Goal: Use online tool/utility

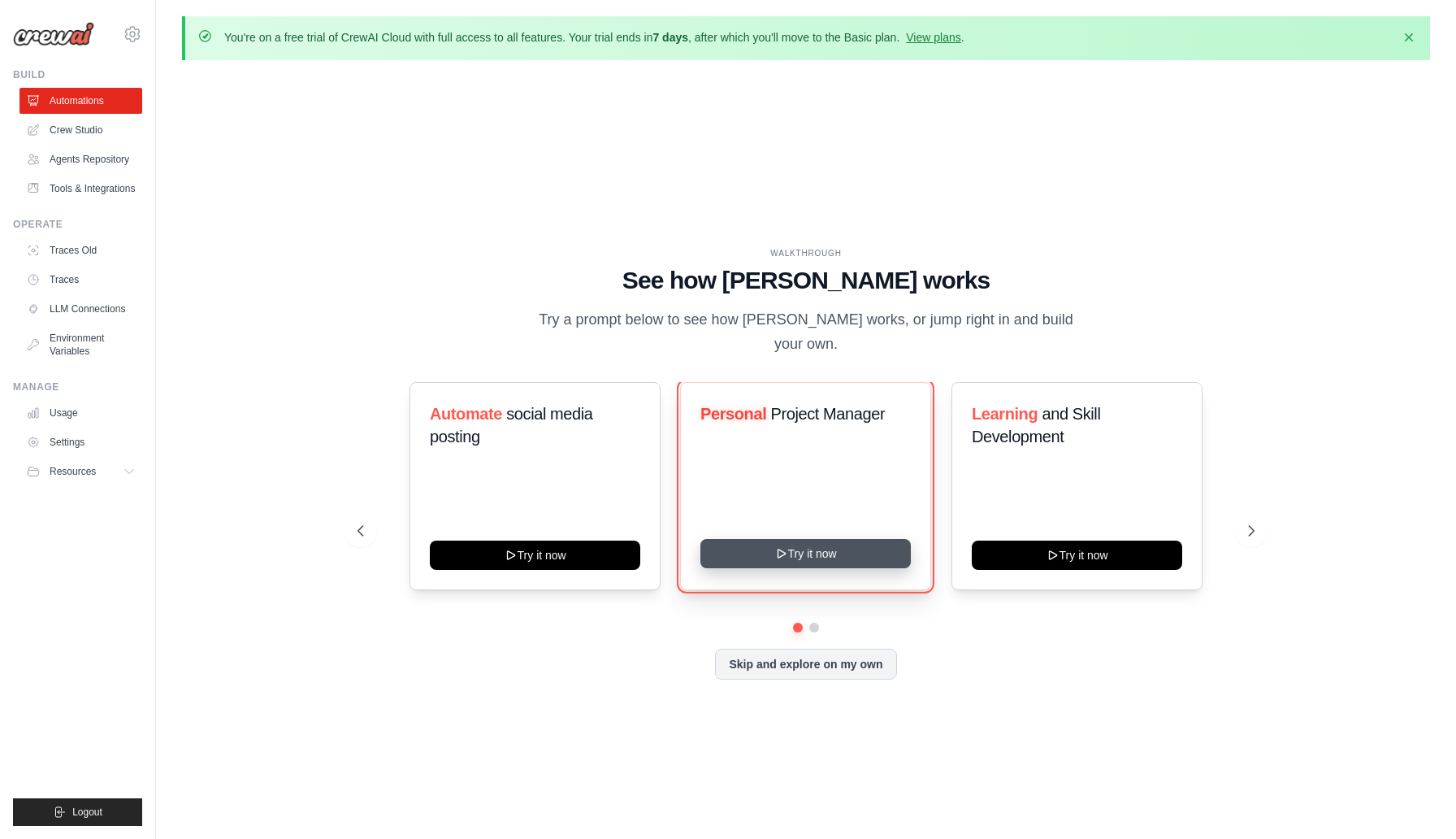
click at [826, 545] on button "Try it now" at bounding box center [805, 553] width 210 height 30
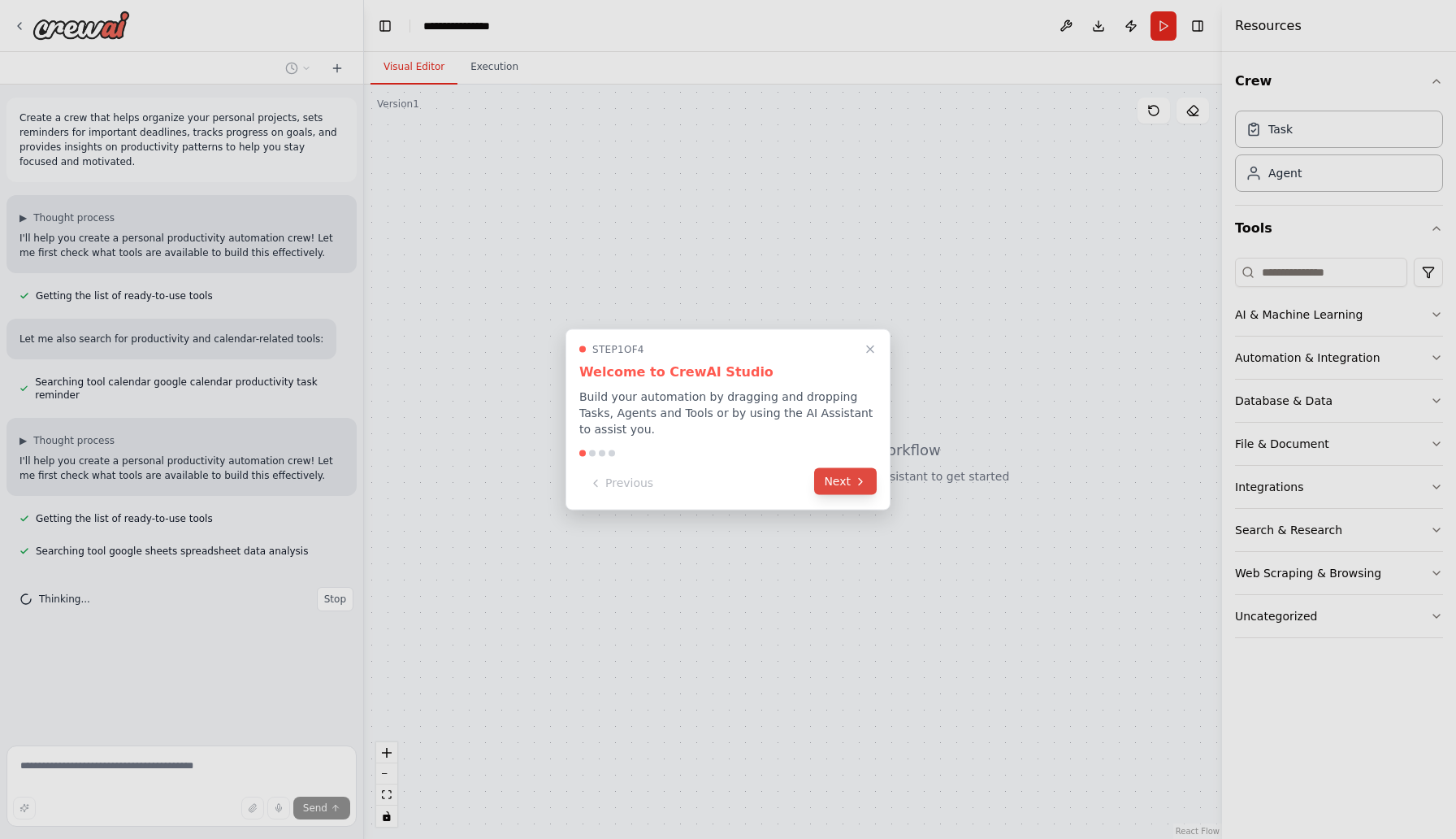
click at [849, 491] on button "Next" at bounding box center [845, 481] width 62 height 27
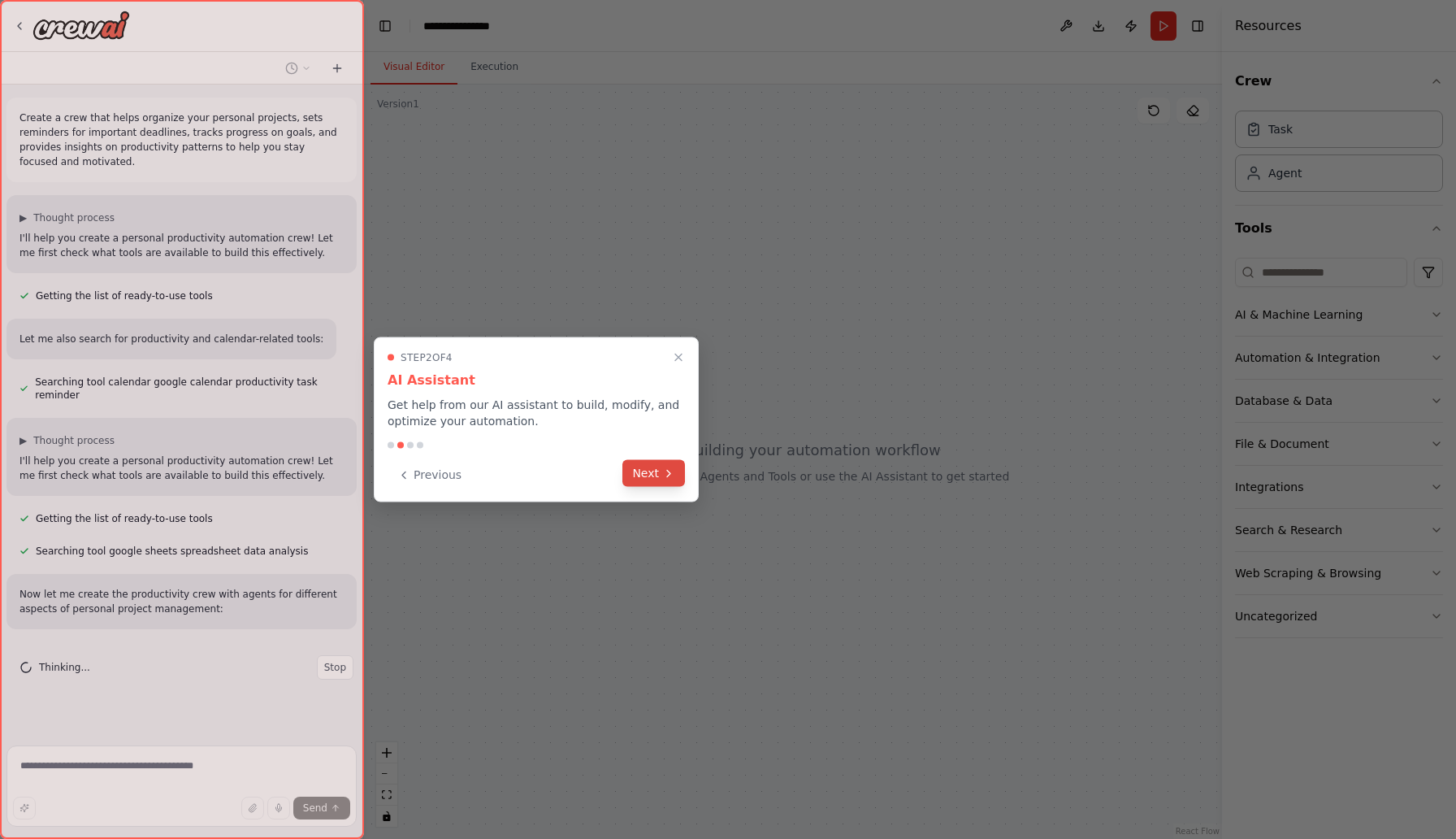
click at [649, 476] on button "Next" at bounding box center [653, 472] width 62 height 27
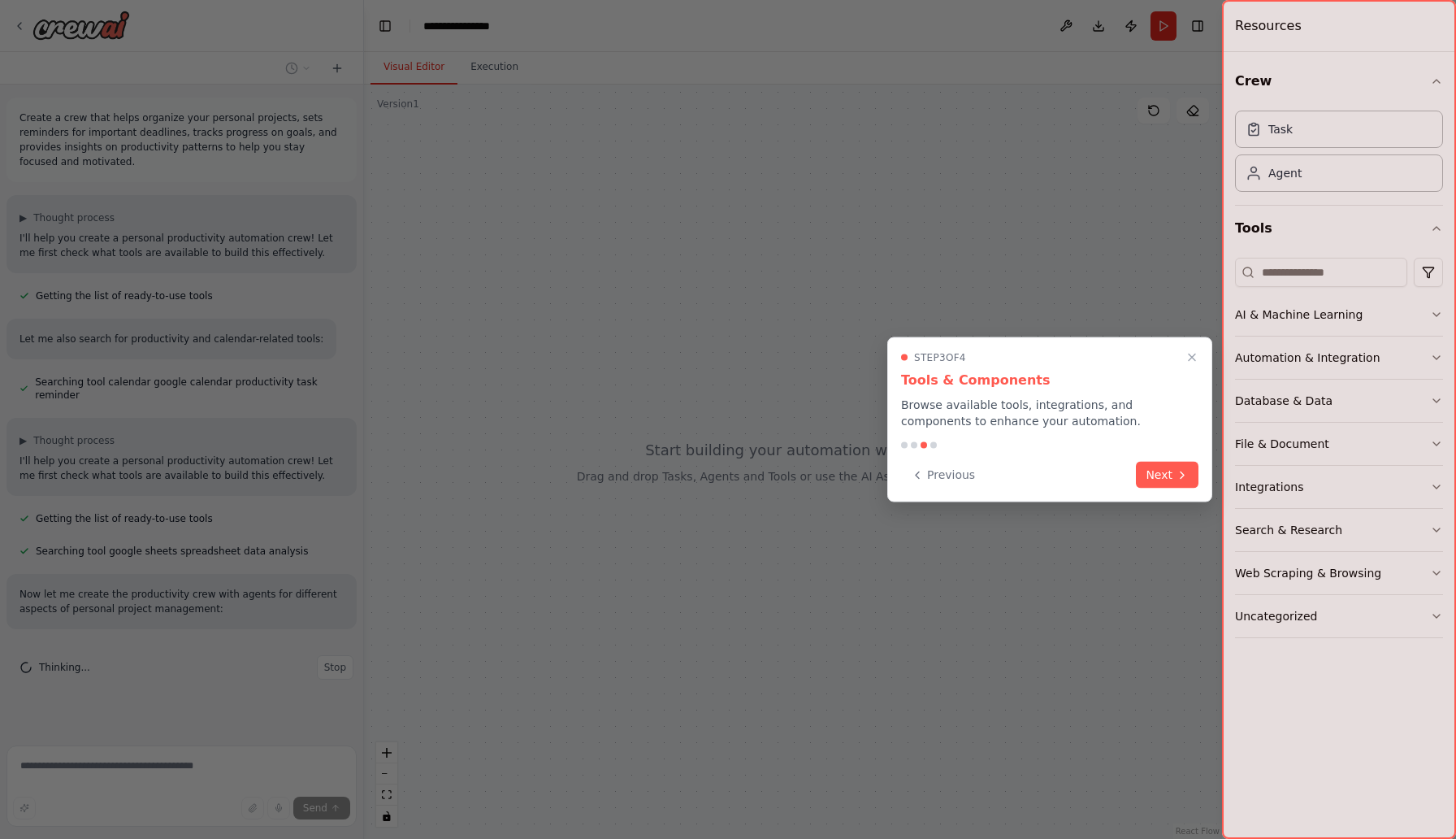
scroll to position [52, 0]
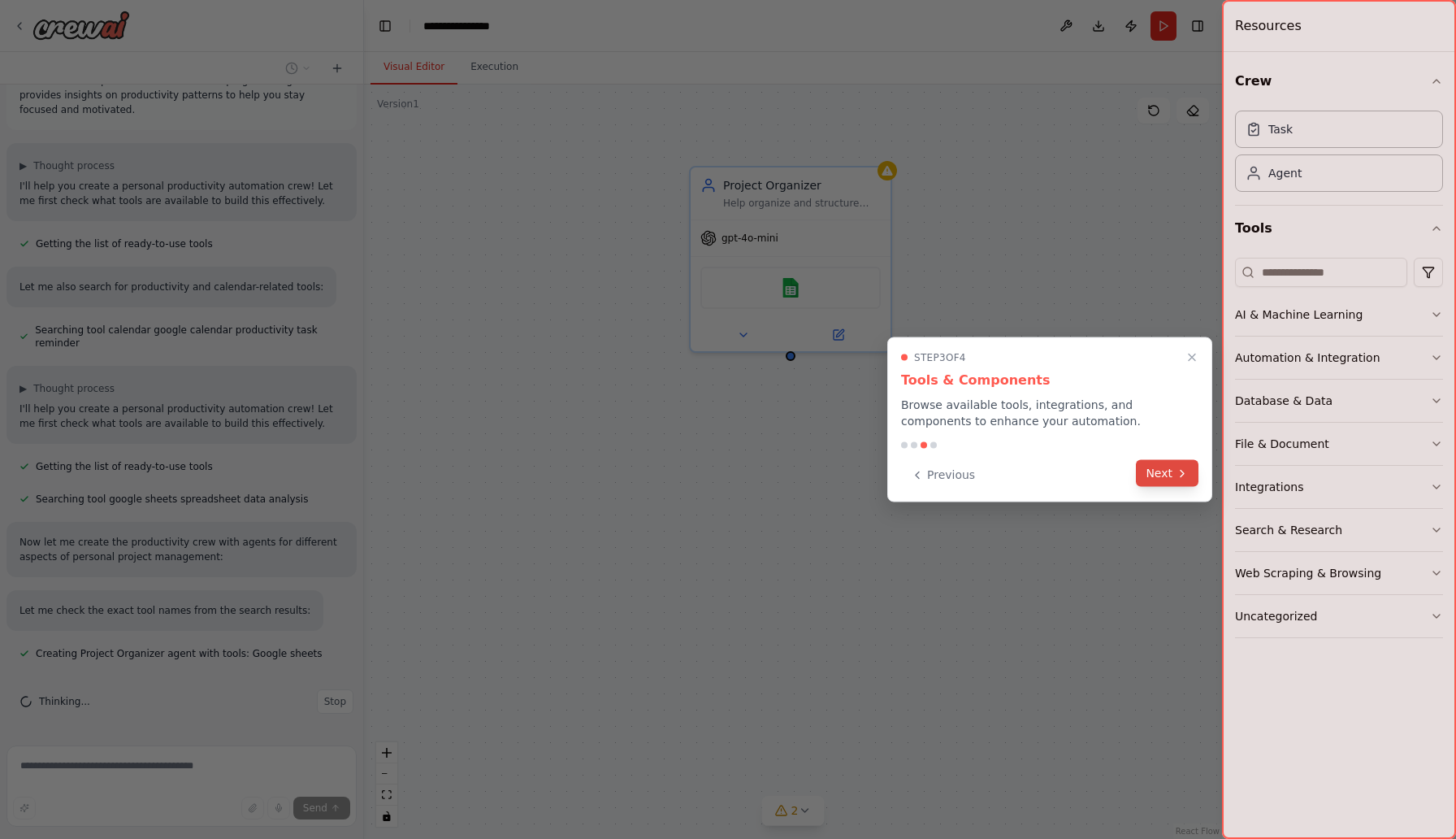
click at [1170, 478] on button "Next" at bounding box center [1167, 472] width 62 height 27
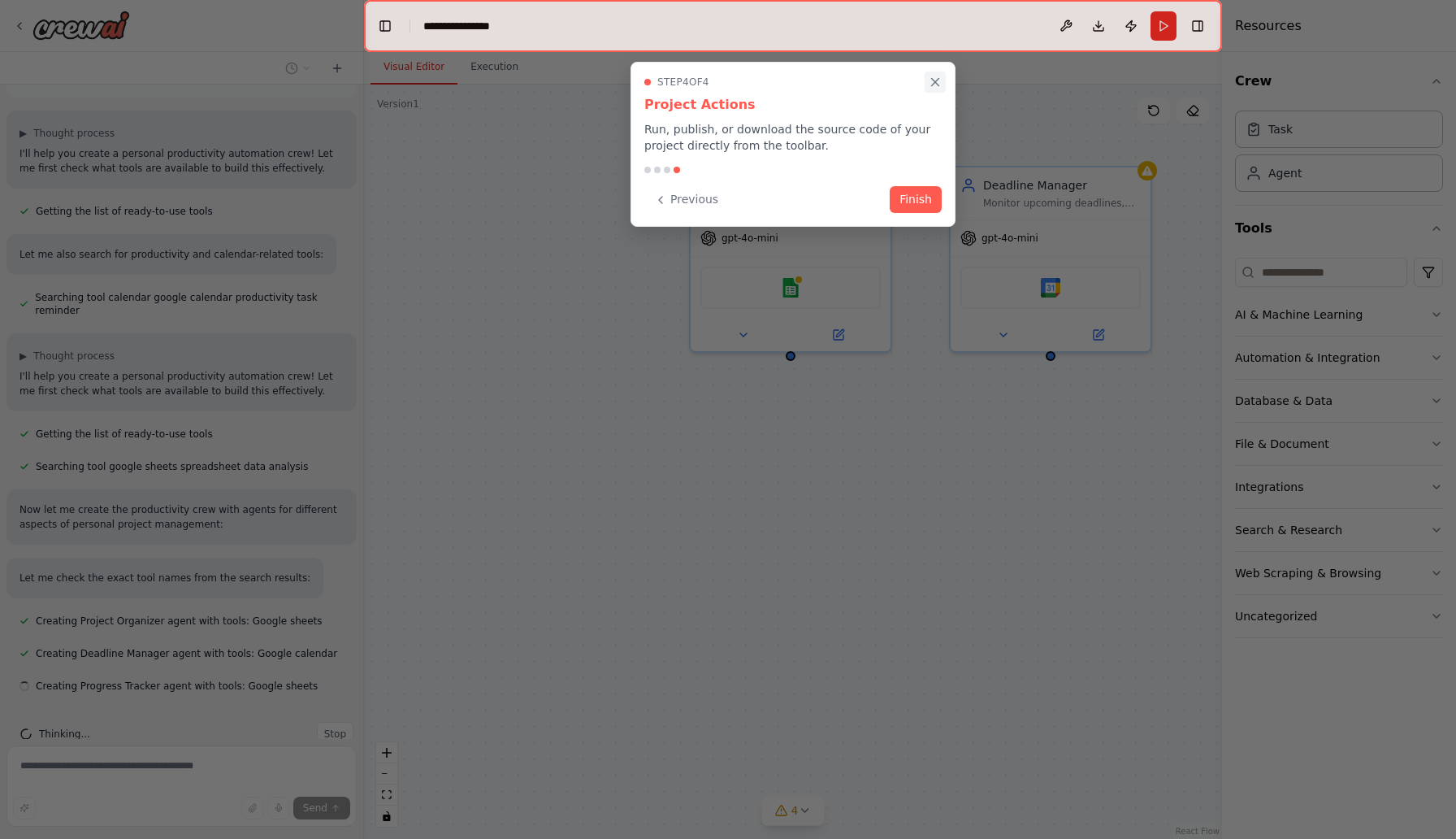
scroll to position [117, 0]
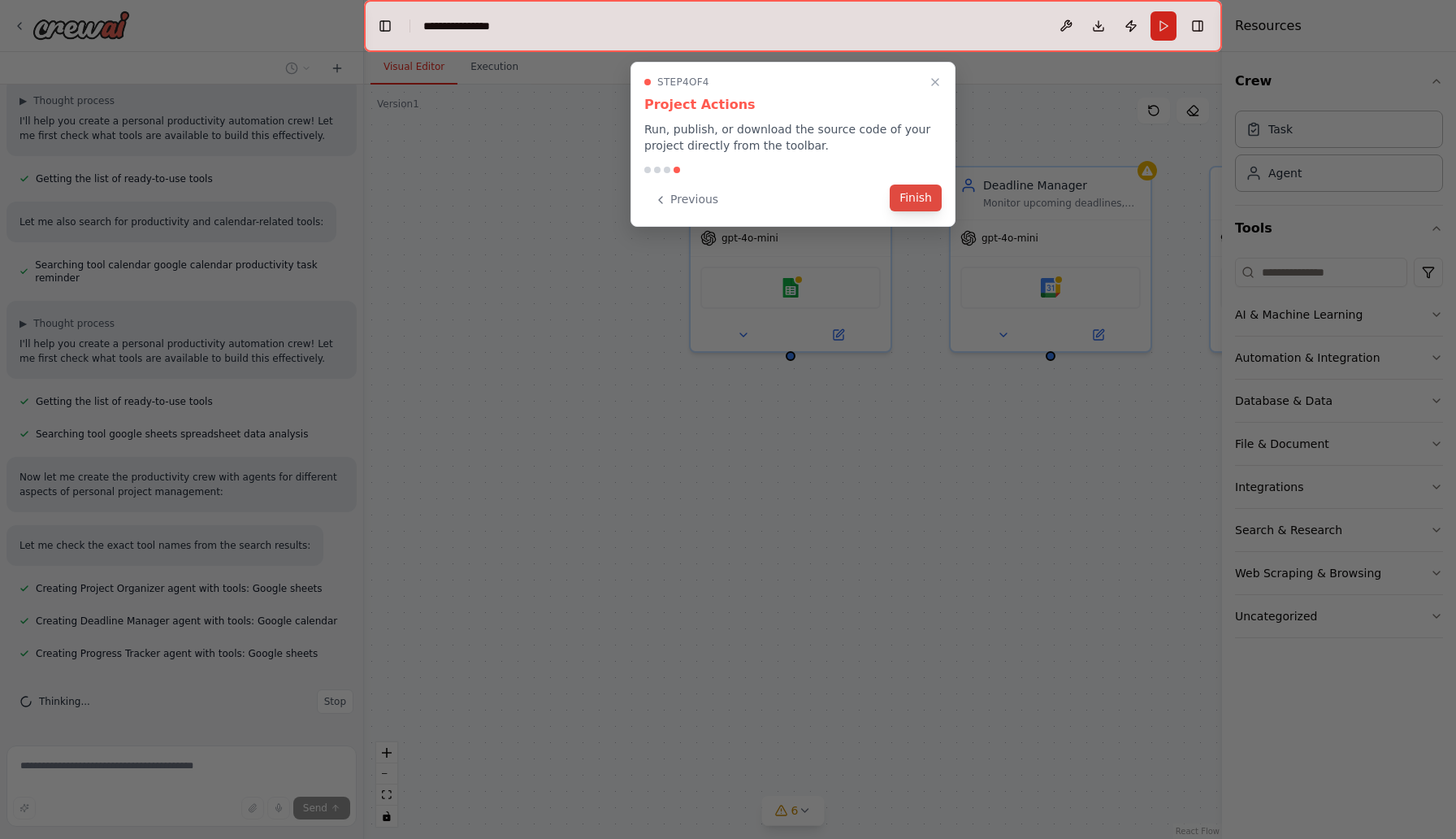
click at [925, 204] on button "Finish" at bounding box center [915, 198] width 52 height 27
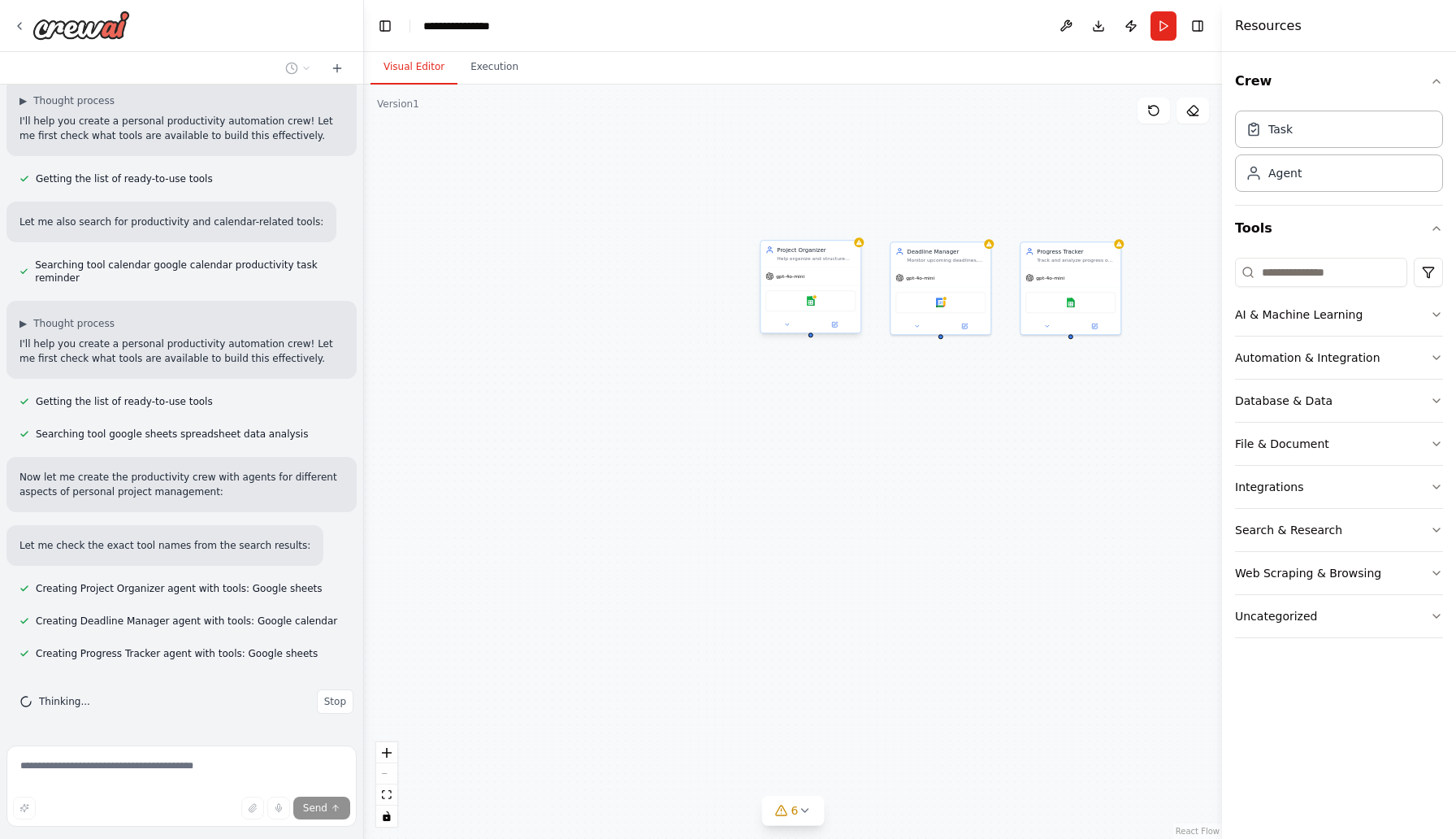
scroll to position [162, 0]
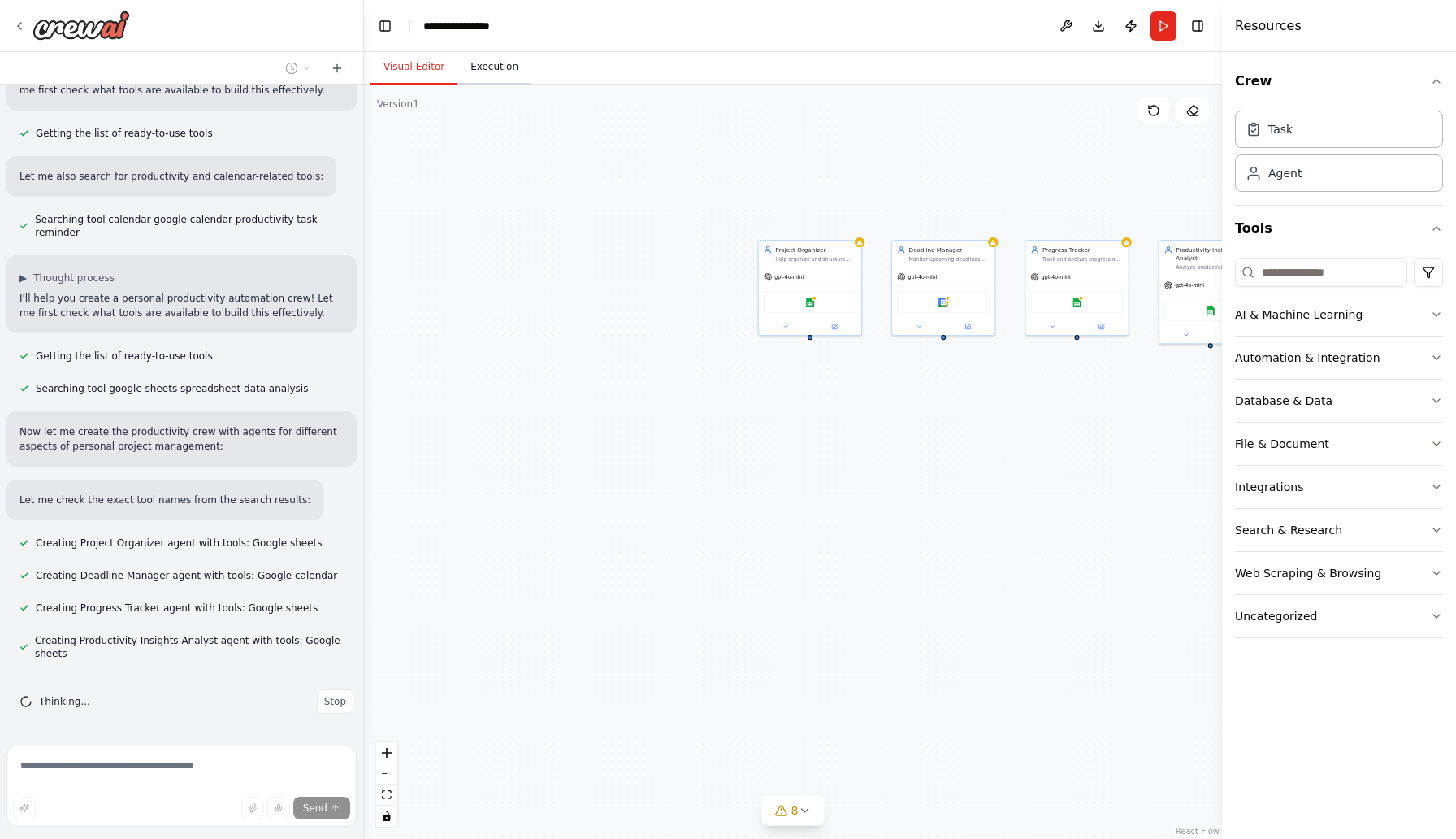
click at [486, 76] on button "Execution" at bounding box center [494, 67] width 74 height 35
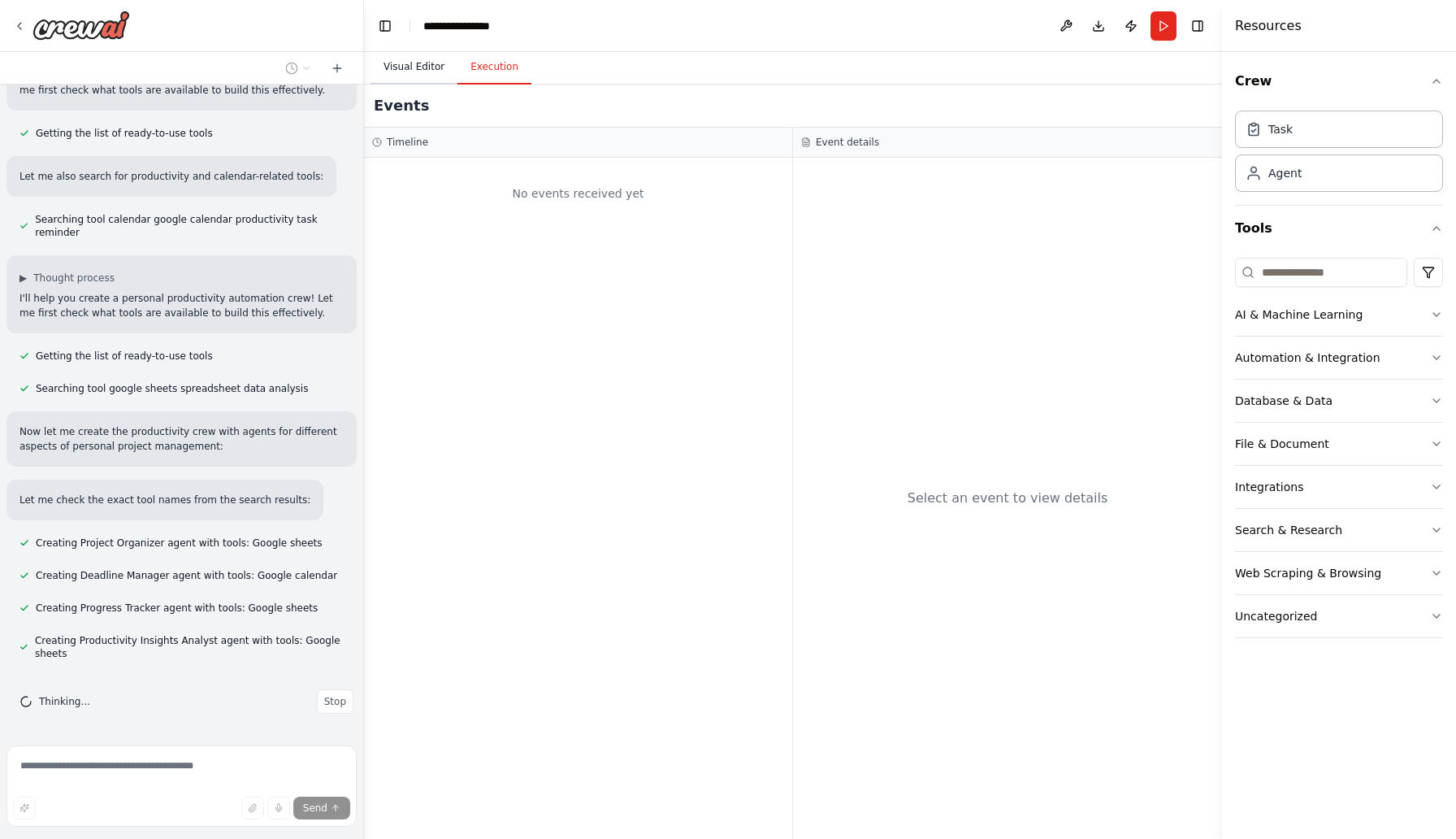
click at [420, 63] on button "Visual Editor" at bounding box center [414, 67] width 87 height 35
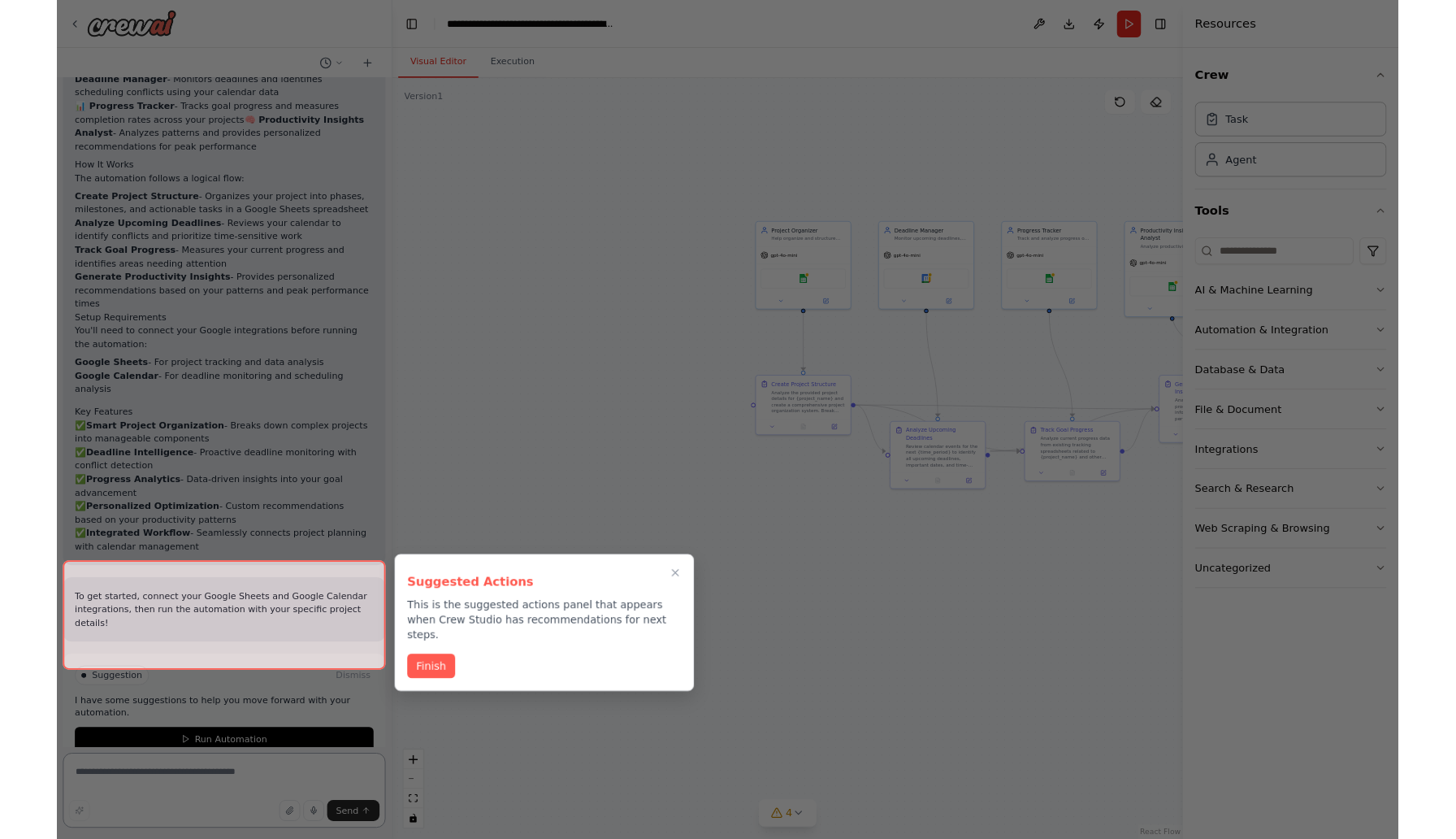
scroll to position [1144, 0]
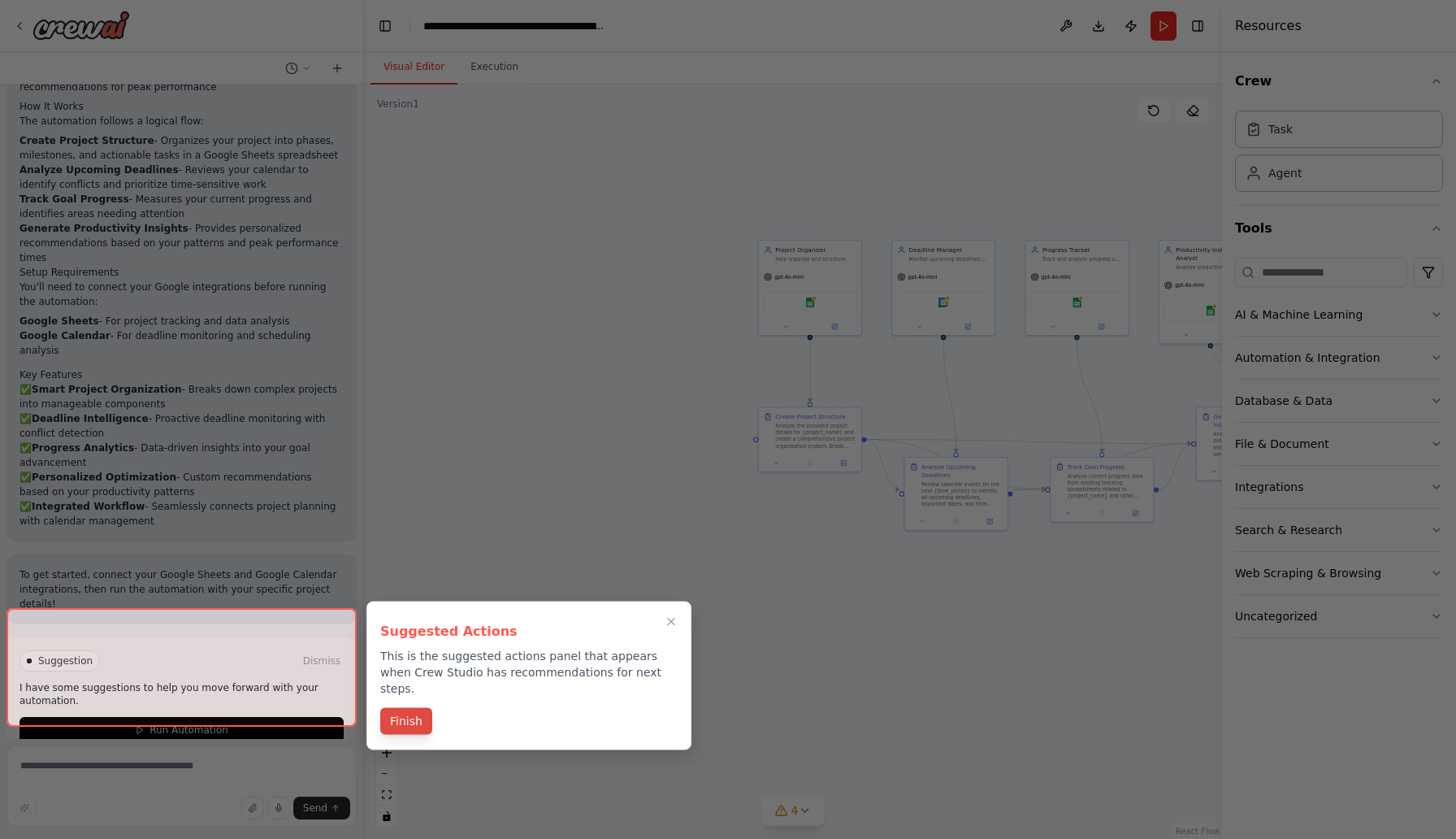
click at [410, 708] on button "Finish" at bounding box center [406, 720] width 52 height 27
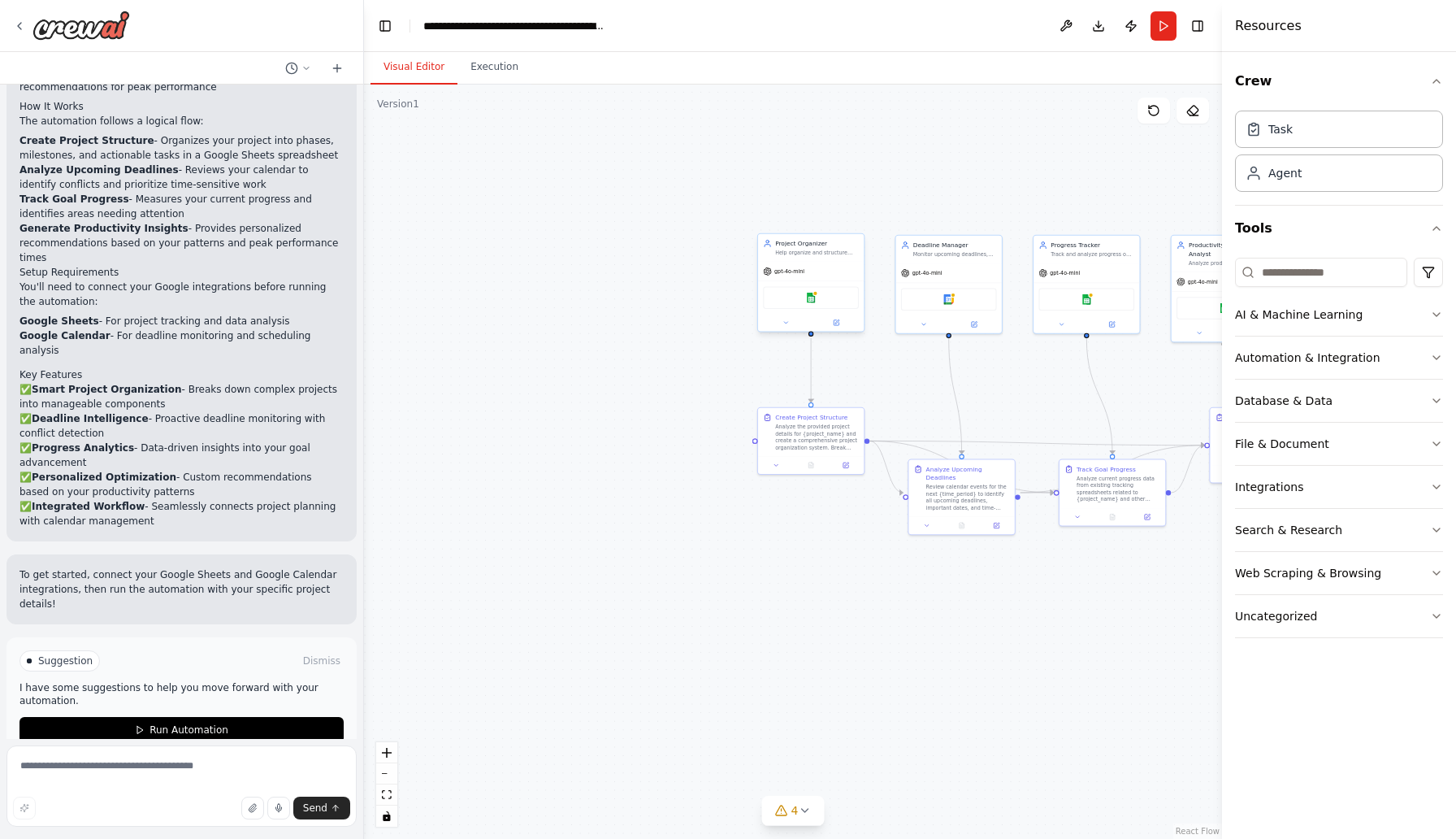
click at [807, 254] on div "Help organize and structure personal projects by creating comprehensive project…" at bounding box center [816, 252] width 84 height 7
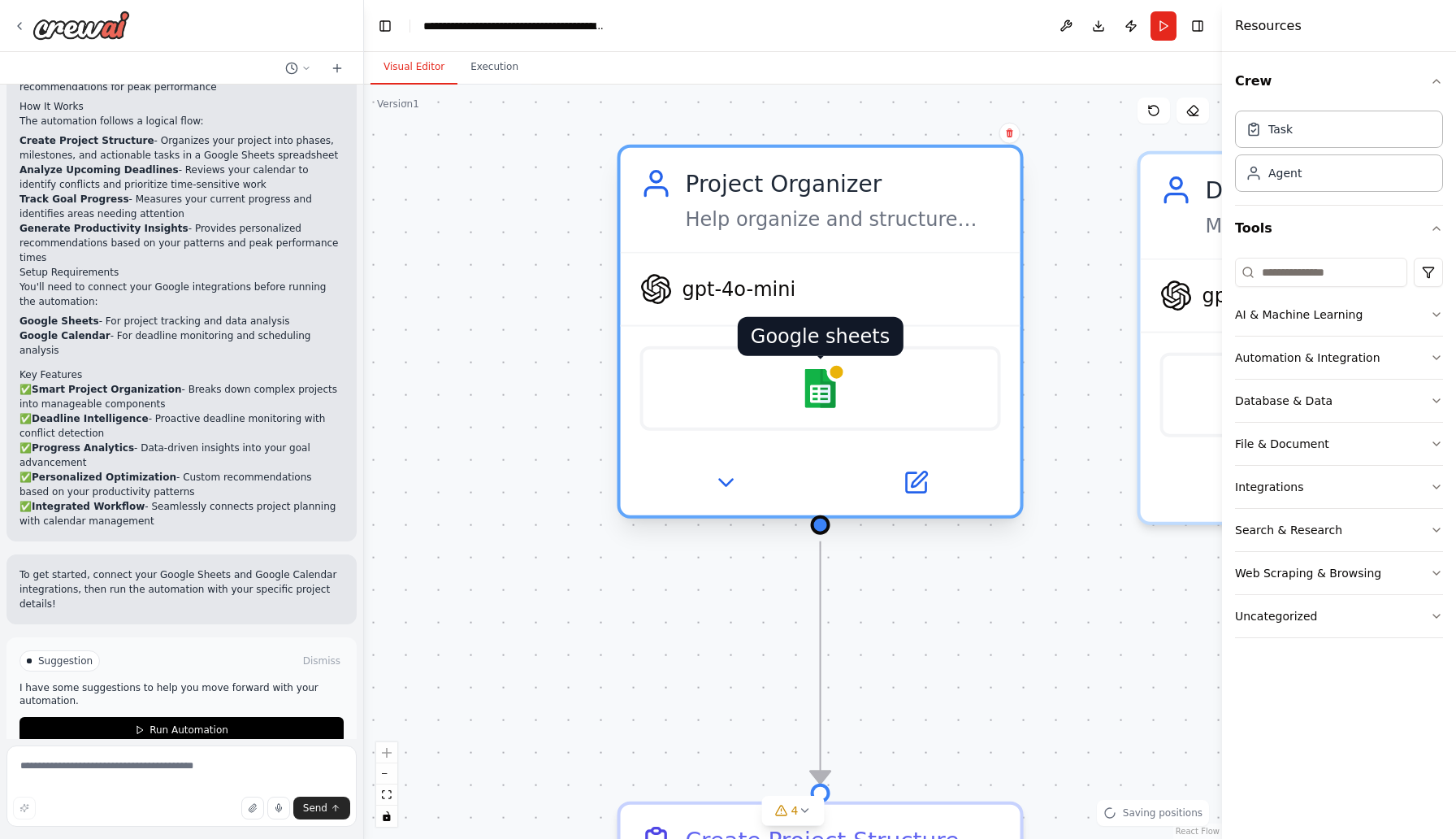
click at [823, 382] on img at bounding box center [820, 387] width 39 height 39
click at [823, 383] on img at bounding box center [820, 387] width 39 height 39
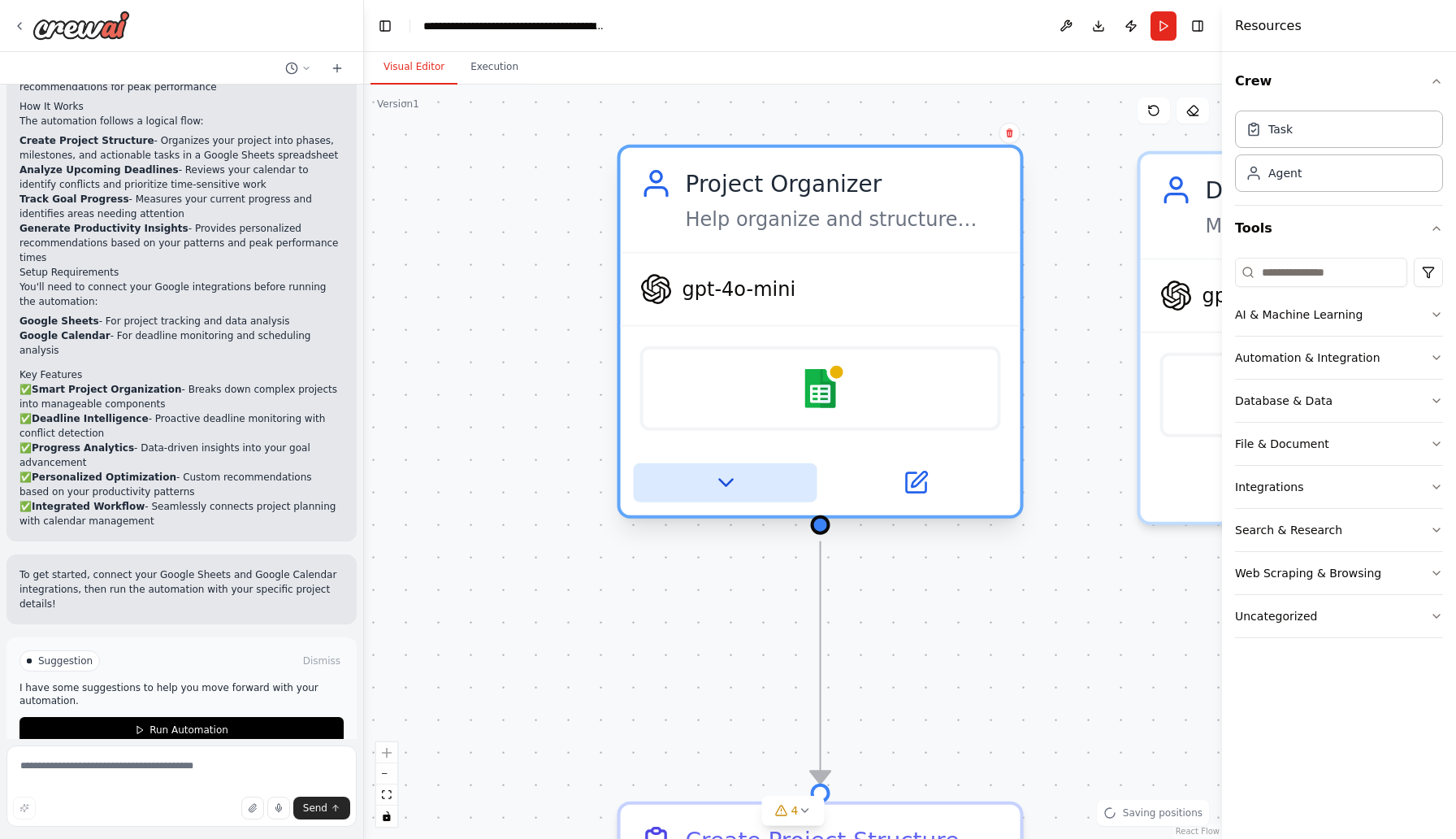
click at [723, 486] on icon at bounding box center [725, 482] width 26 height 26
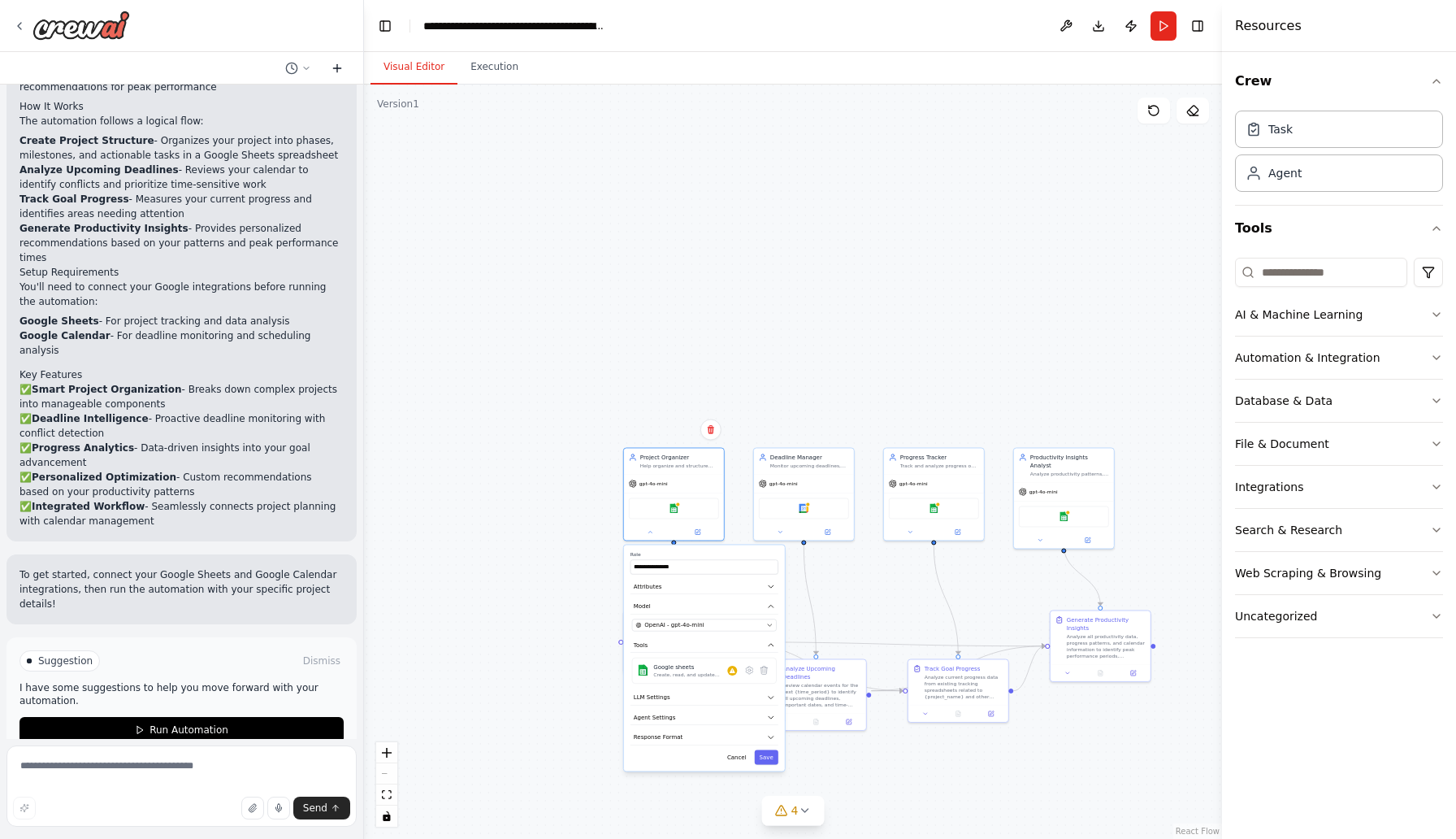
click at [336, 69] on icon at bounding box center [337, 67] width 13 height 13
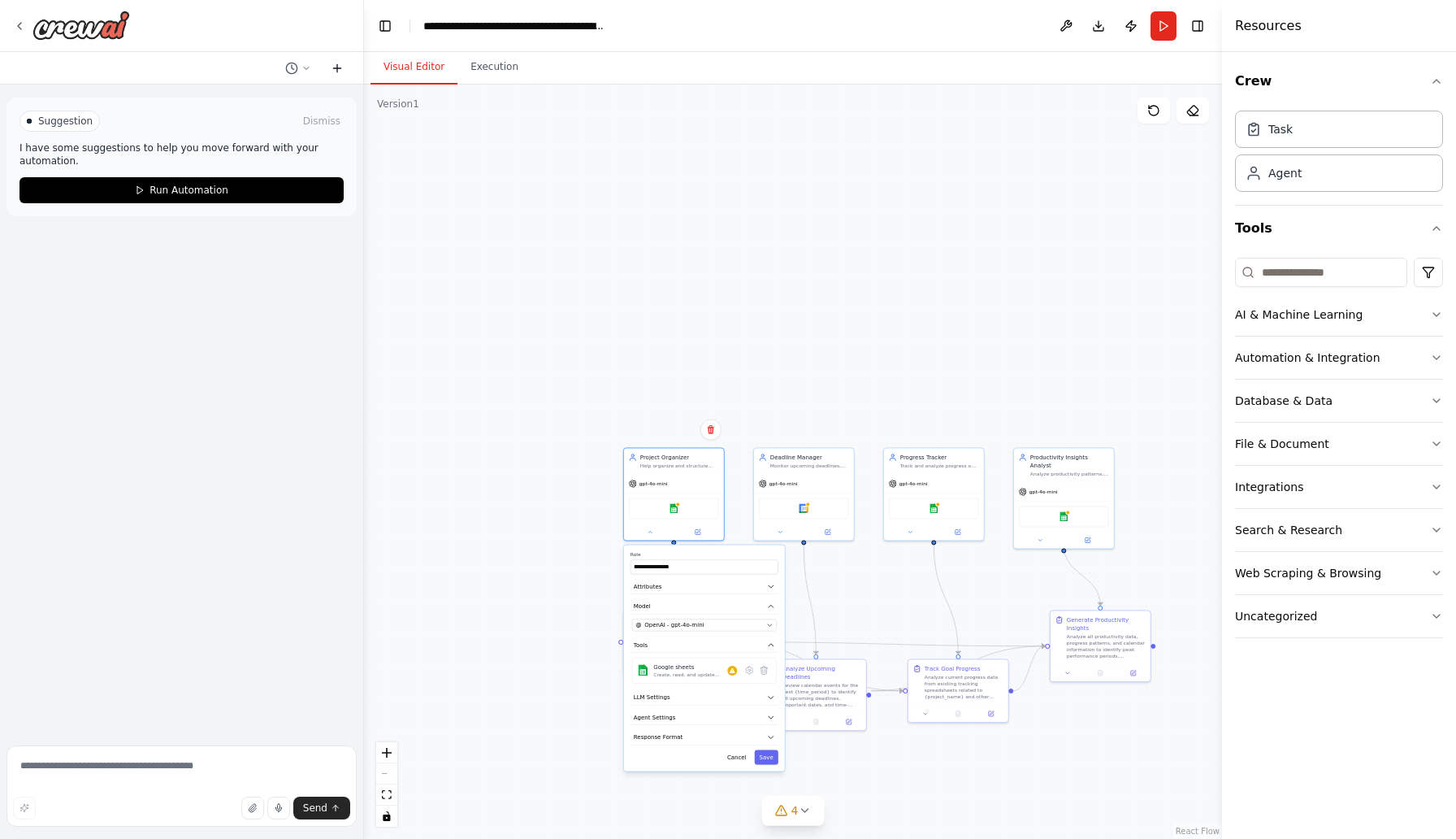
scroll to position [0, 0]
click at [24, 28] on icon at bounding box center [19, 26] width 13 height 13
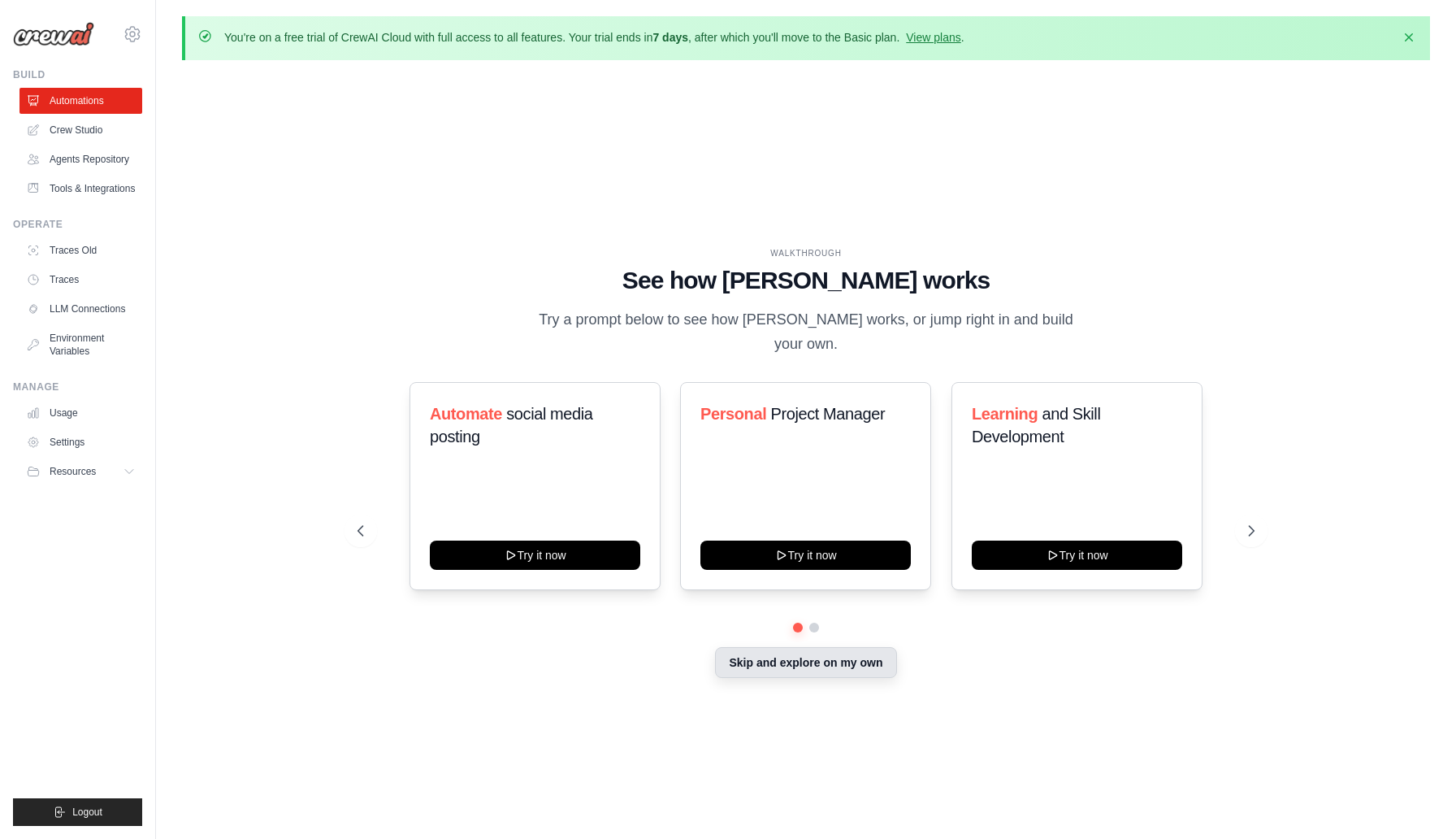
click at [811, 650] on button "Skip and explore on my own" at bounding box center [805, 662] width 181 height 31
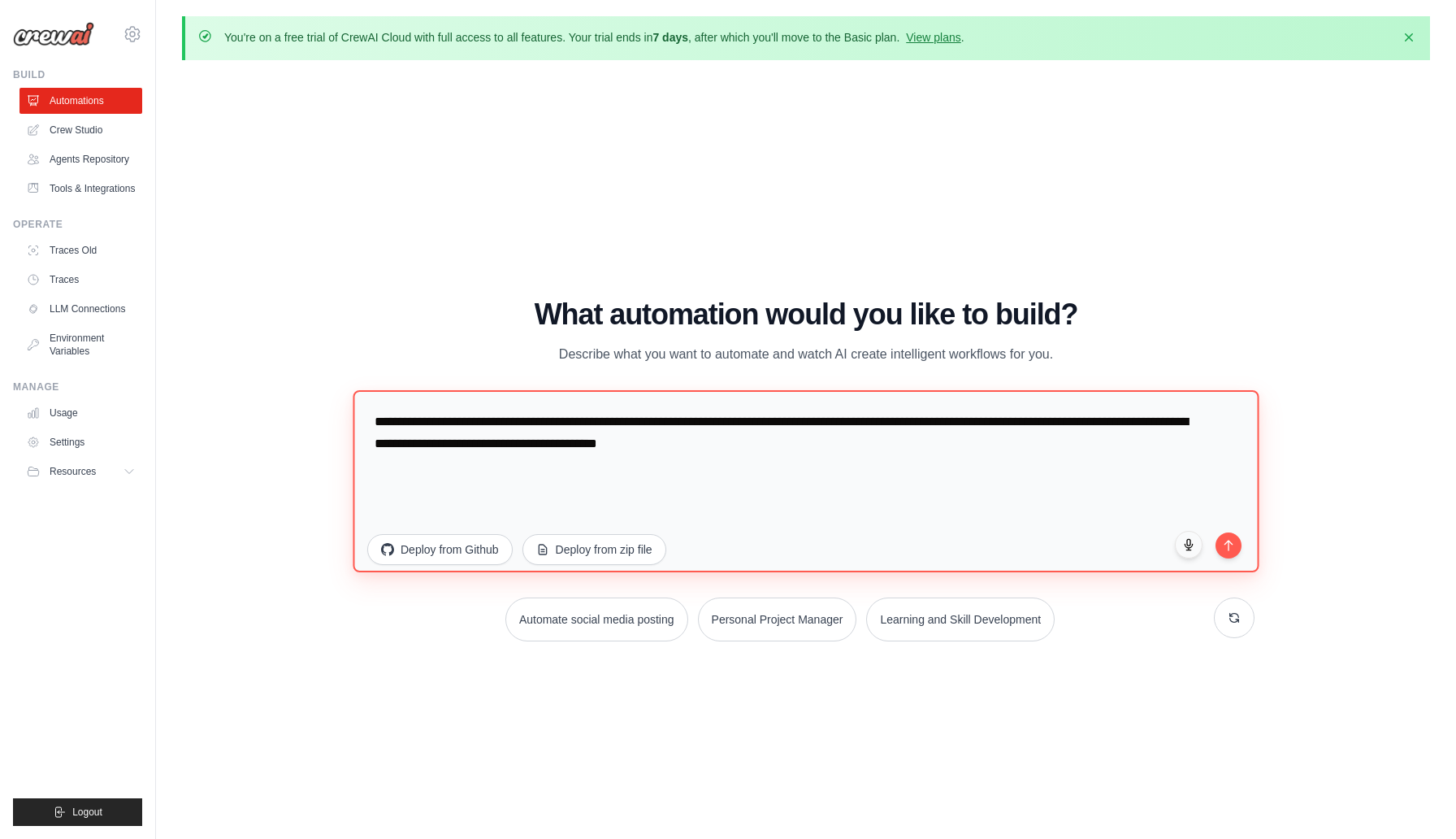
drag, startPoint x: 805, startPoint y: 455, endPoint x: 342, endPoint y: 426, distance: 463.9
click at [342, 426] on div "WALKTHROUGH See how CrewAI works Try a prompt below to see how CrewAI works, or…" at bounding box center [805, 476] width 935 height 356
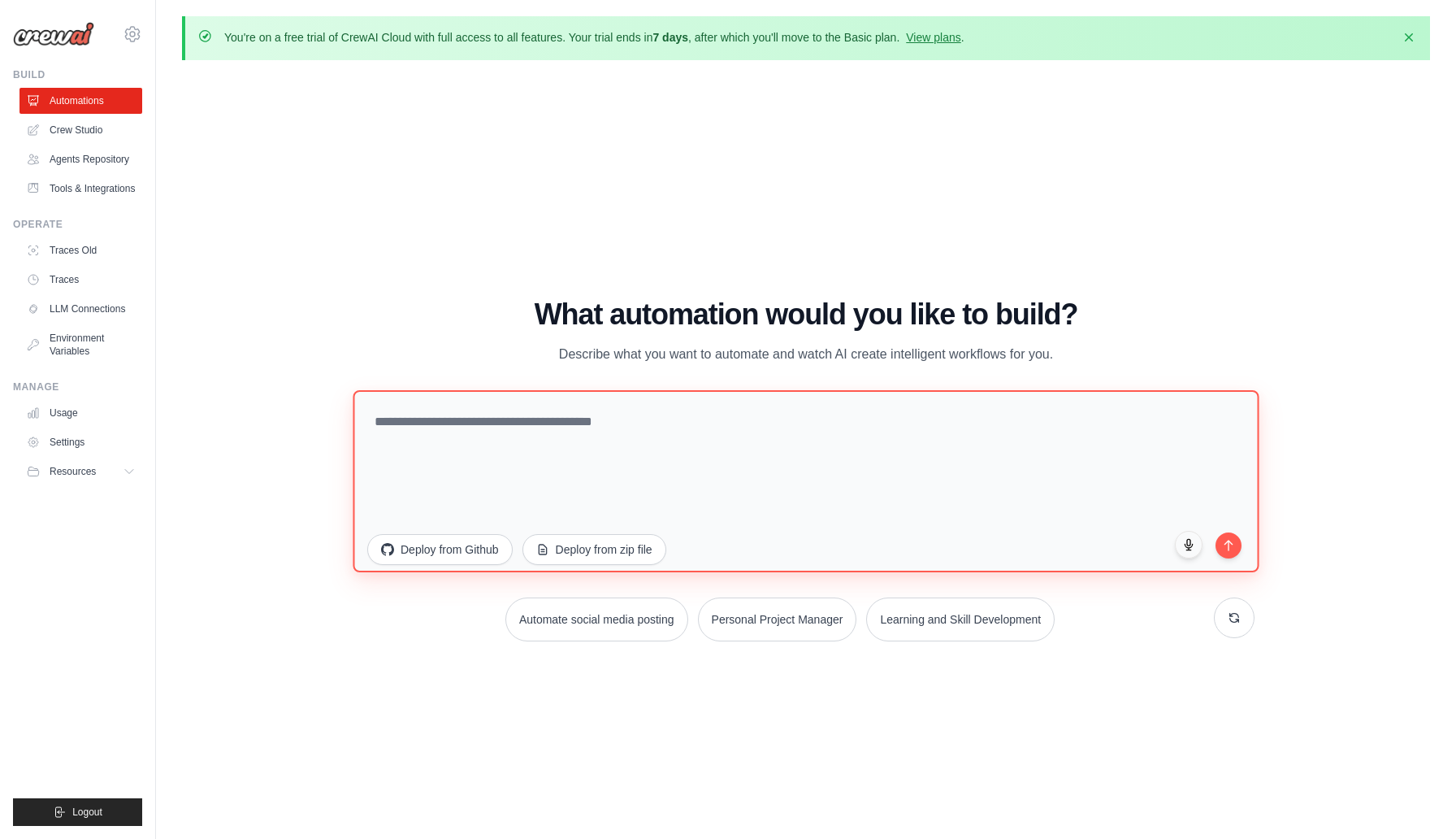
click at [564, 450] on textarea at bounding box center [805, 481] width 906 height 182
paste textarea "**********"
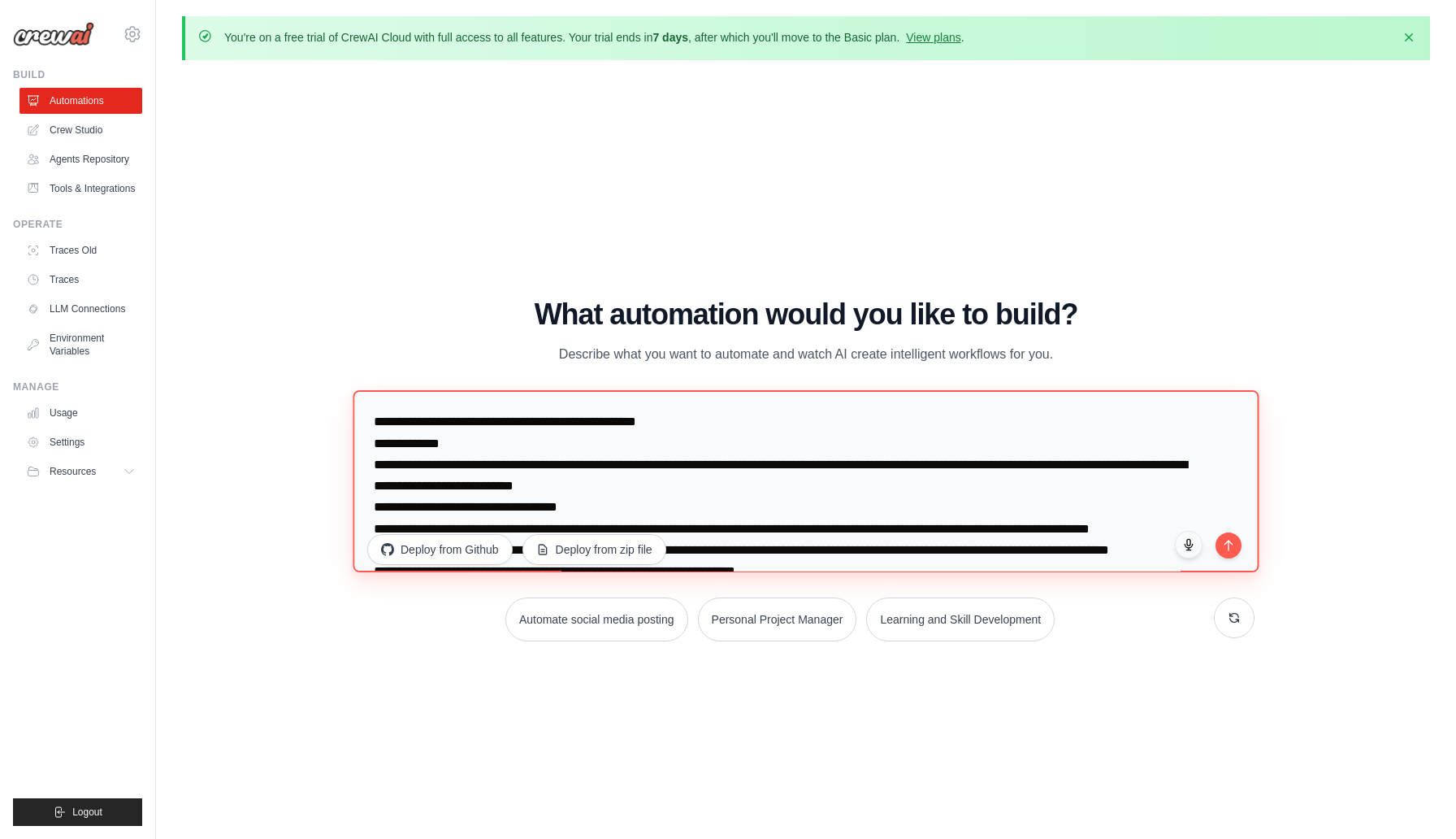
scroll to position [1909, 0]
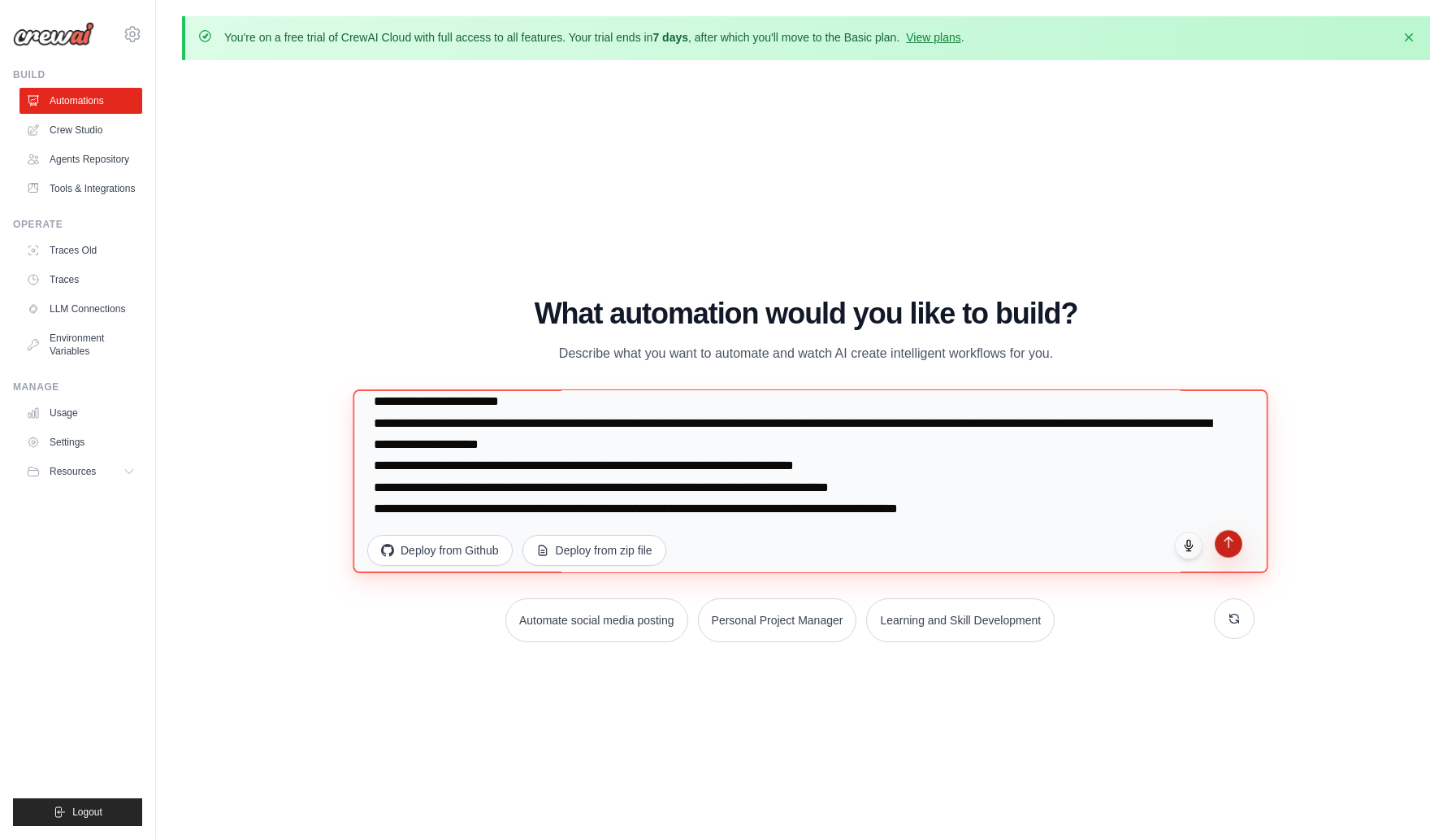
type textarea "**********"
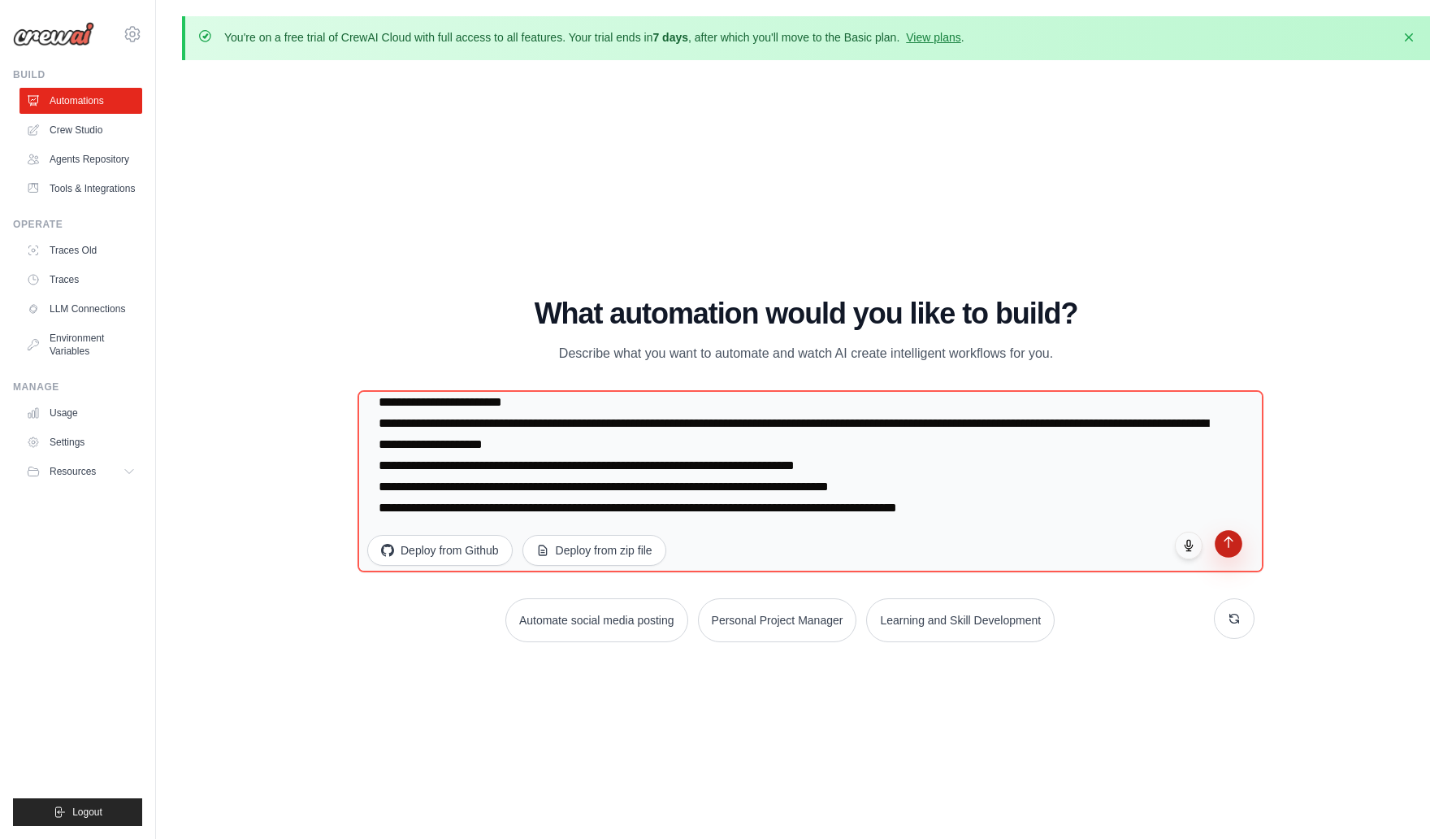
click at [1233, 549] on button "submit" at bounding box center [1228, 544] width 28 height 28
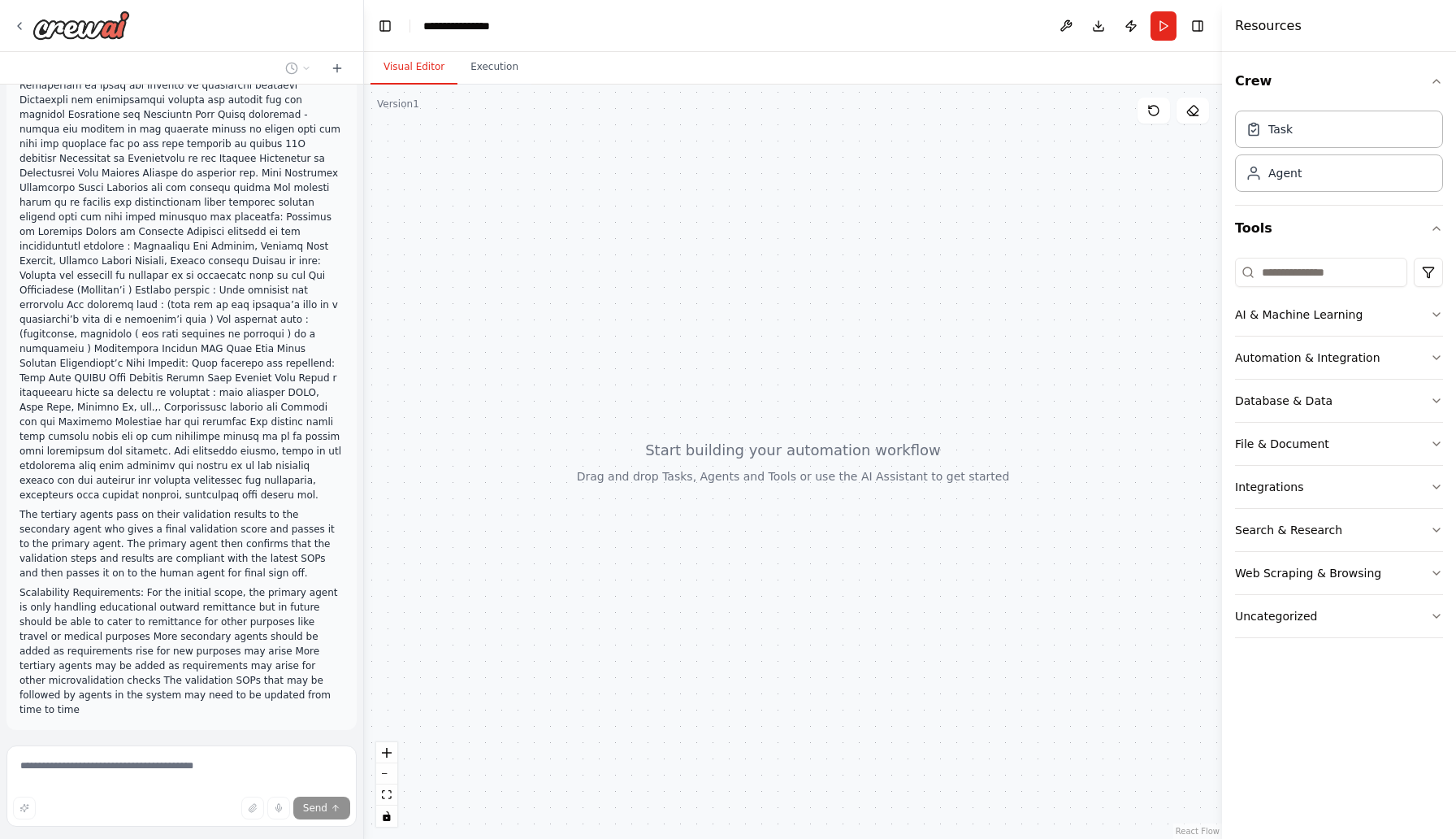
scroll to position [1457, 0]
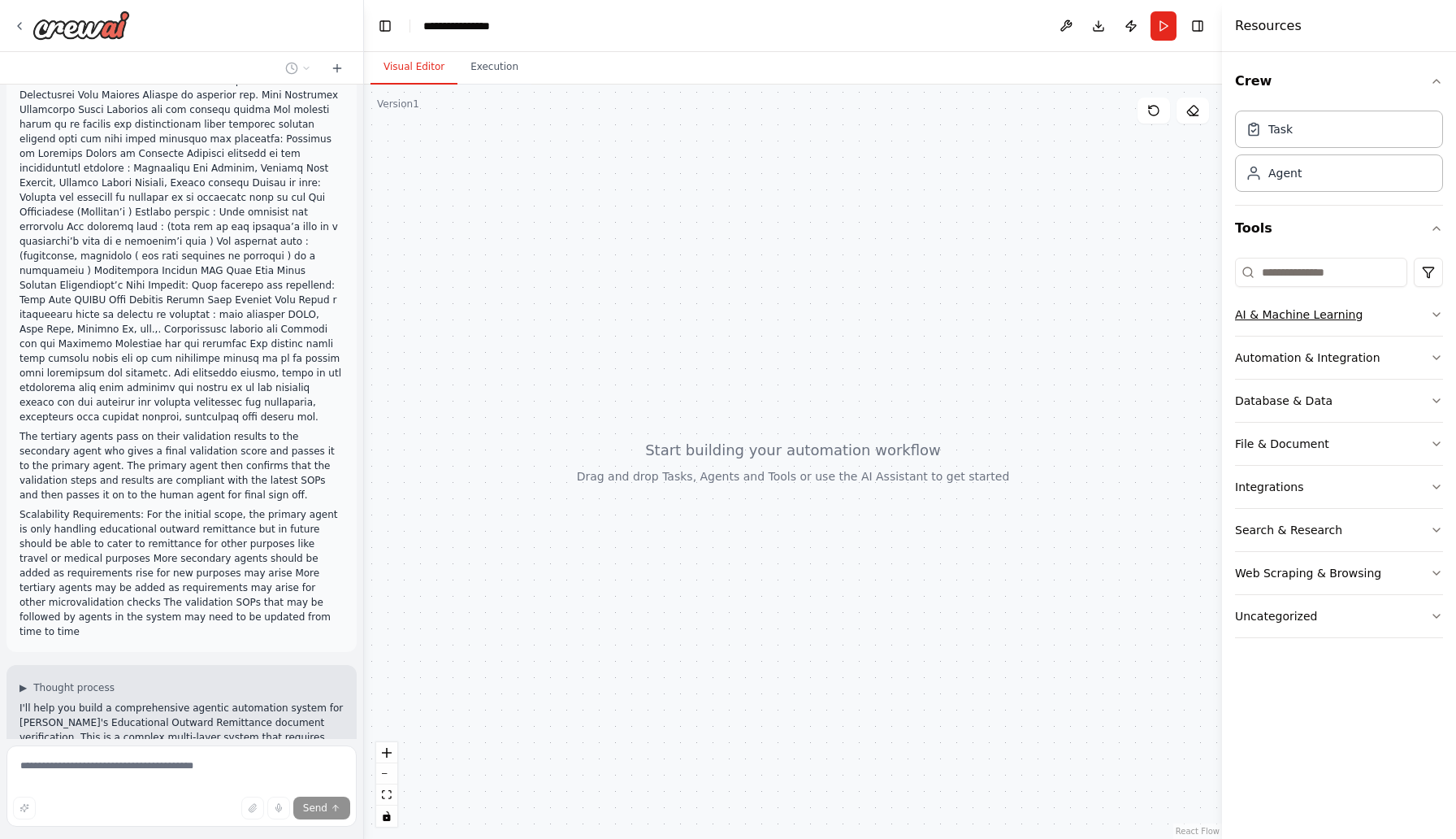
click at [1442, 322] on button "AI & Machine Learning" at bounding box center [1338, 314] width 208 height 42
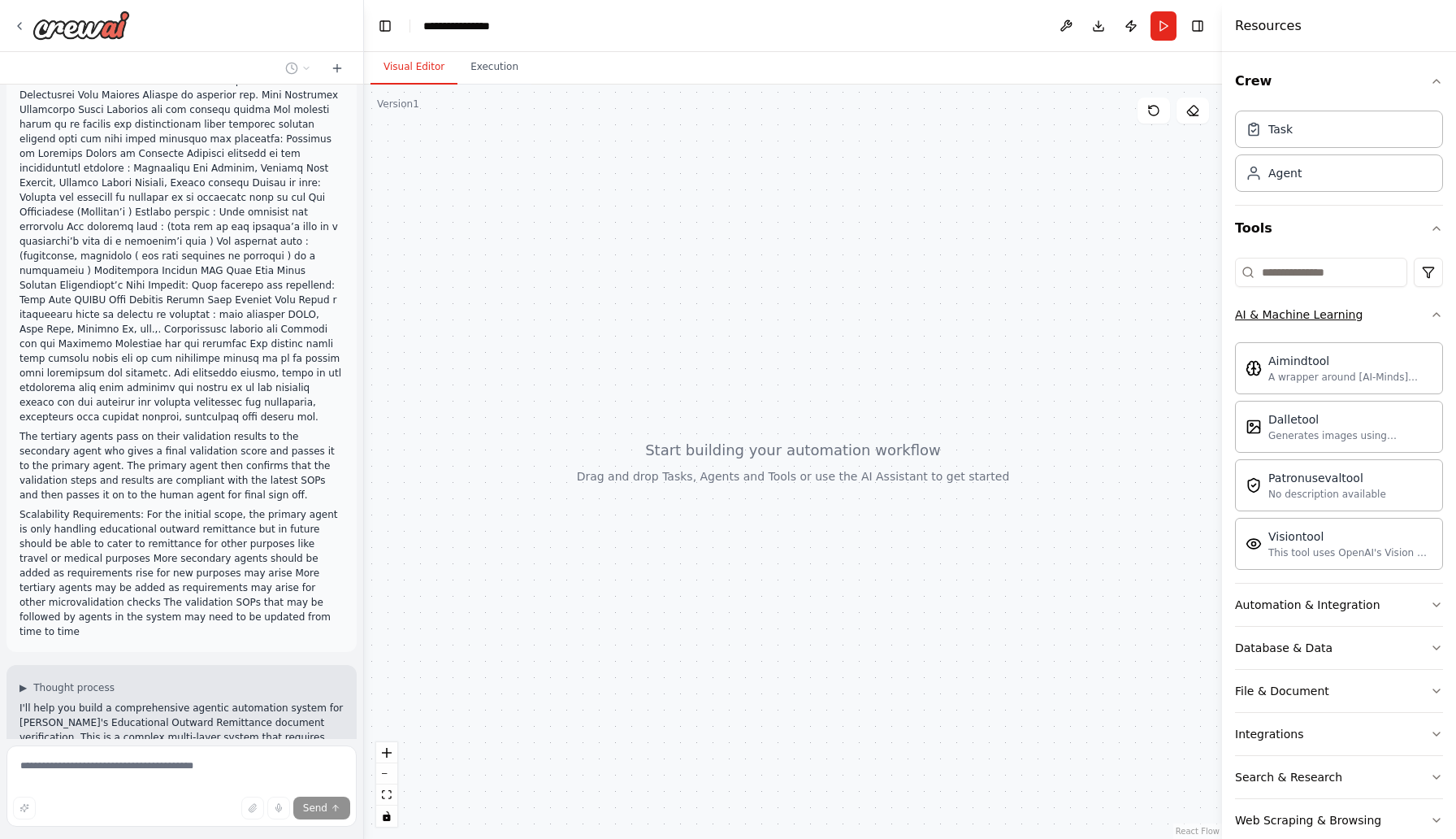
click at [1442, 322] on button "AI & Machine Learning" at bounding box center [1338, 314] width 208 height 42
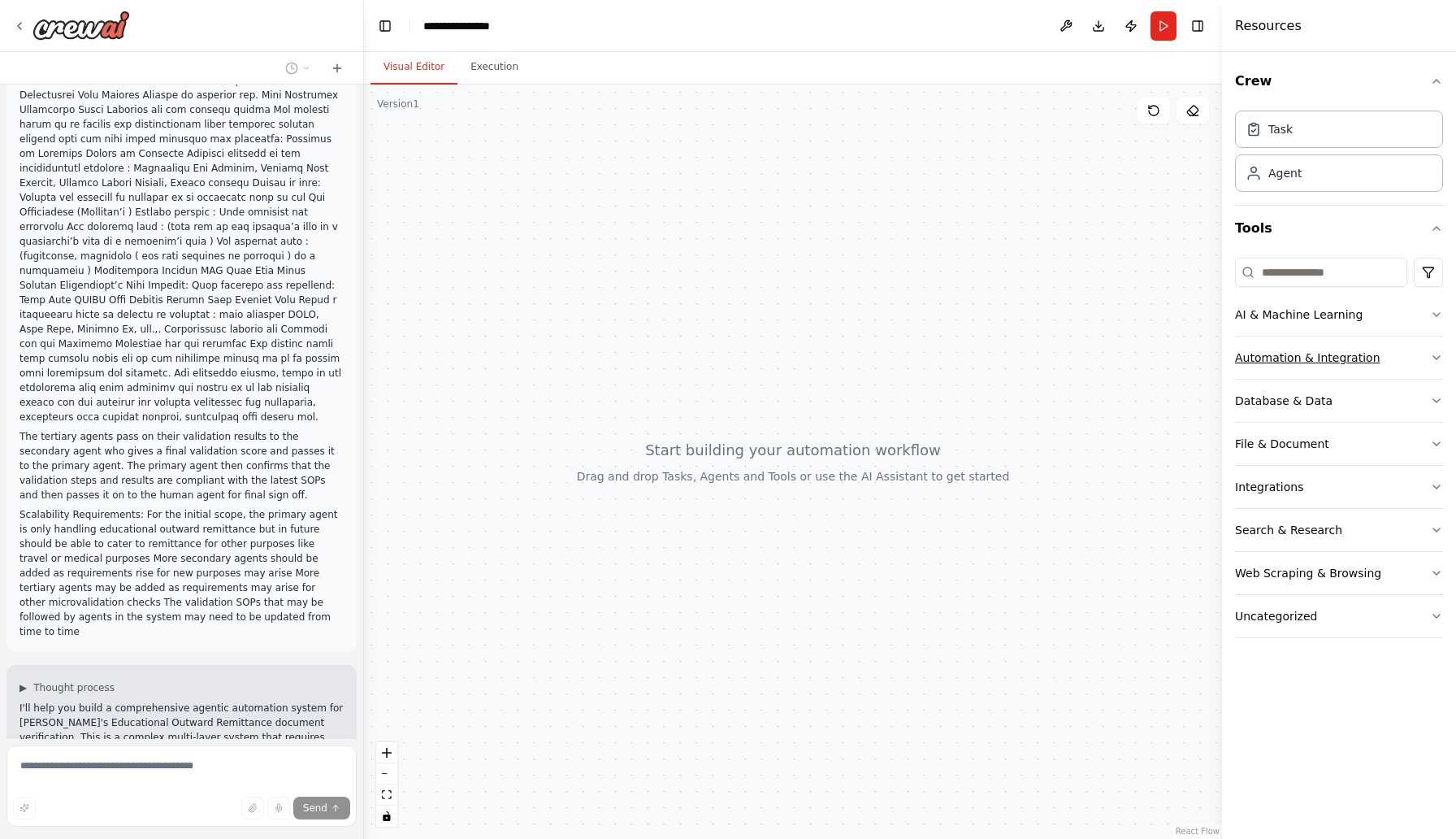
click at [1432, 351] on icon "button" at bounding box center [1435, 357] width 13 height 13
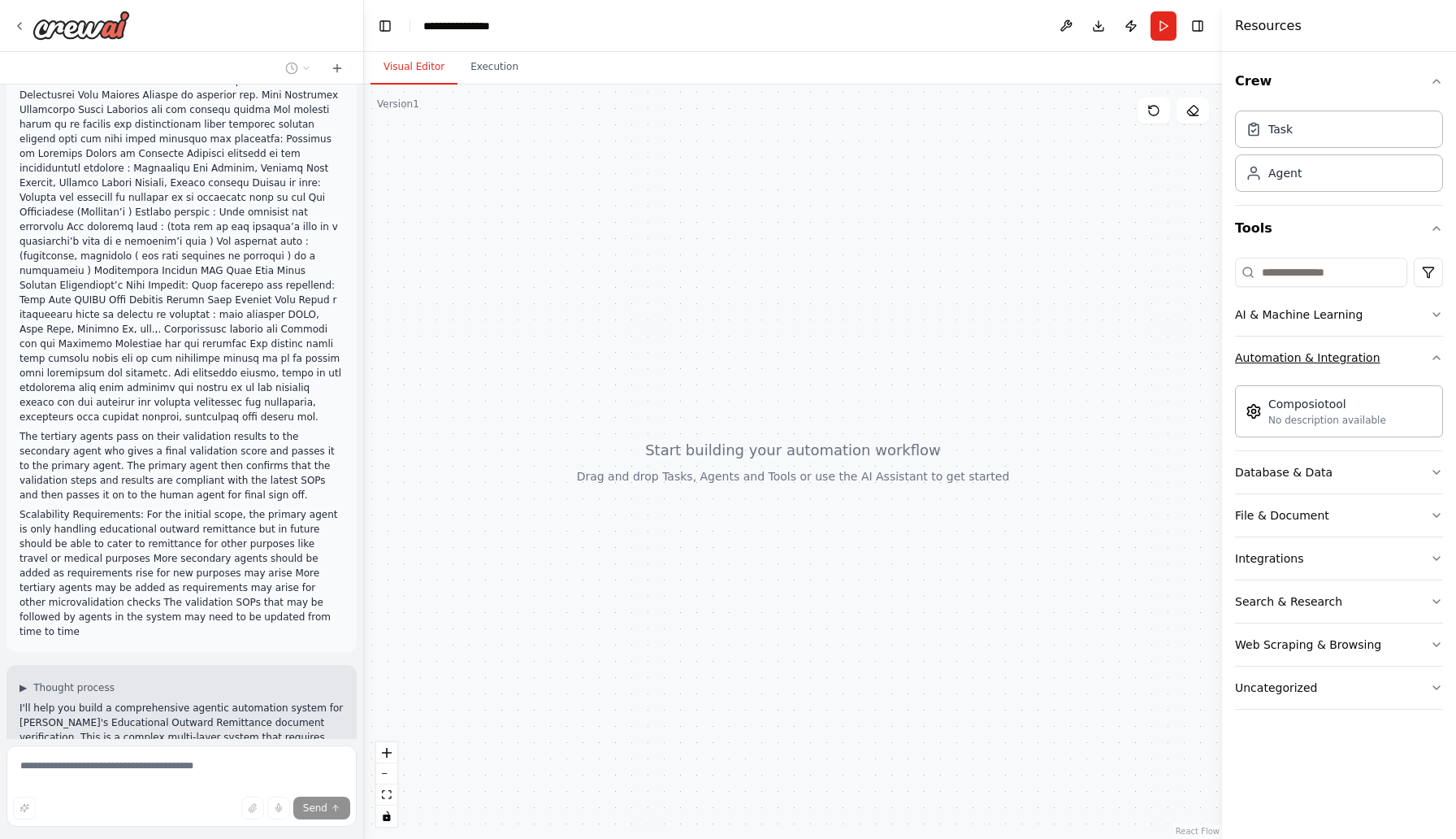
click at [1432, 351] on icon "button" at bounding box center [1435, 357] width 13 height 13
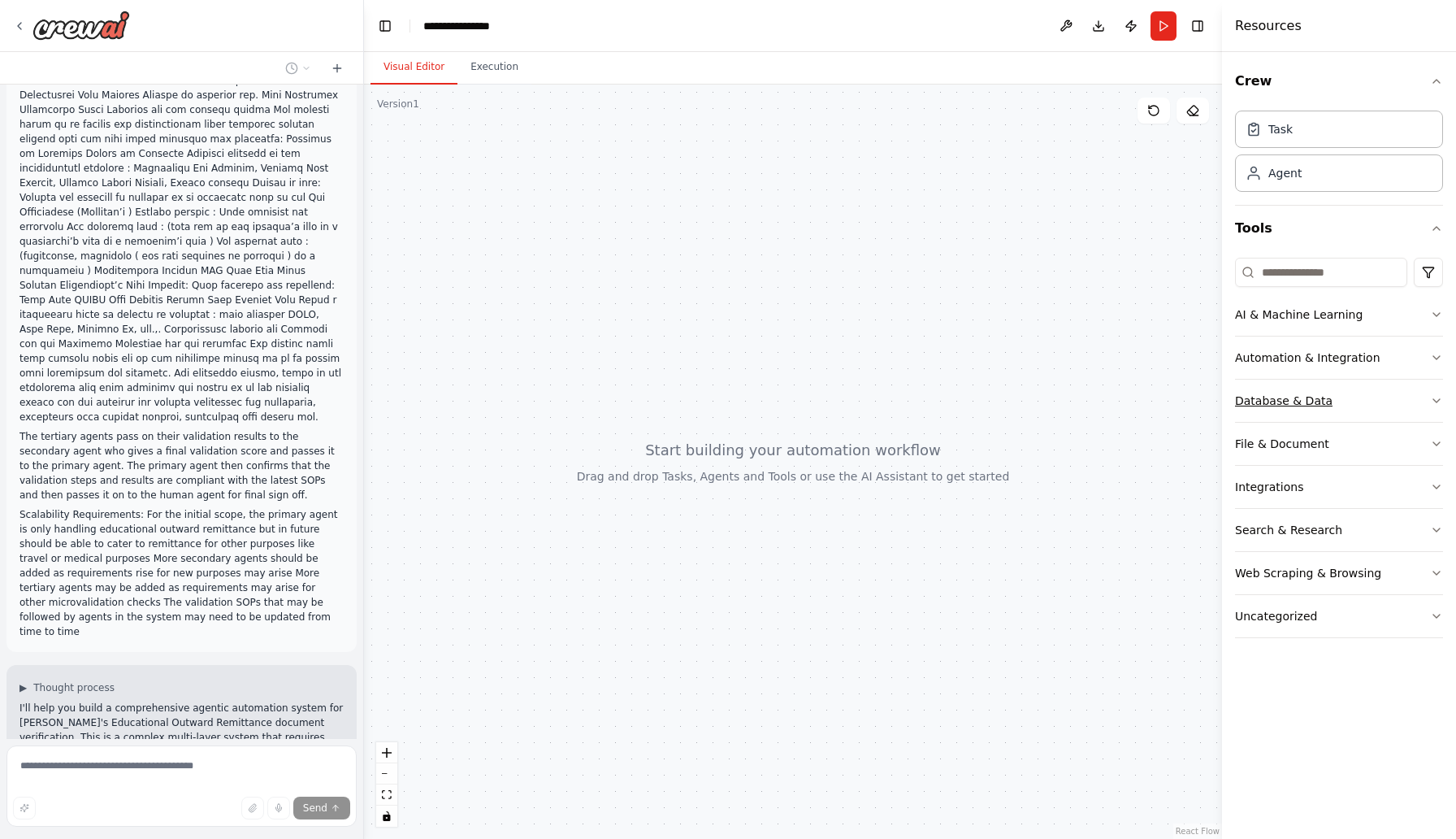
click at [1439, 394] on icon "button" at bounding box center [1435, 400] width 13 height 13
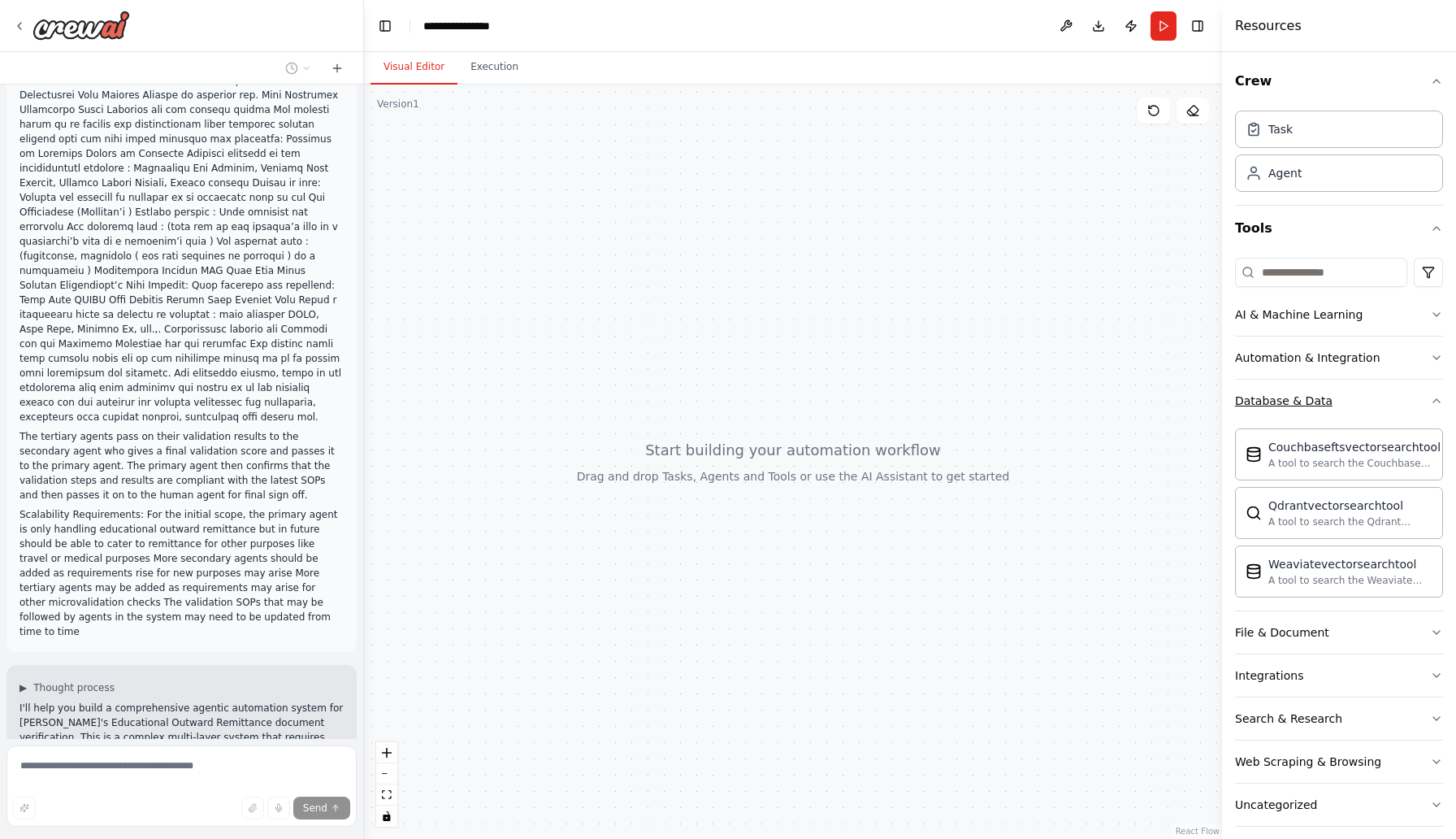
click at [1439, 394] on icon "button" at bounding box center [1435, 400] width 13 height 13
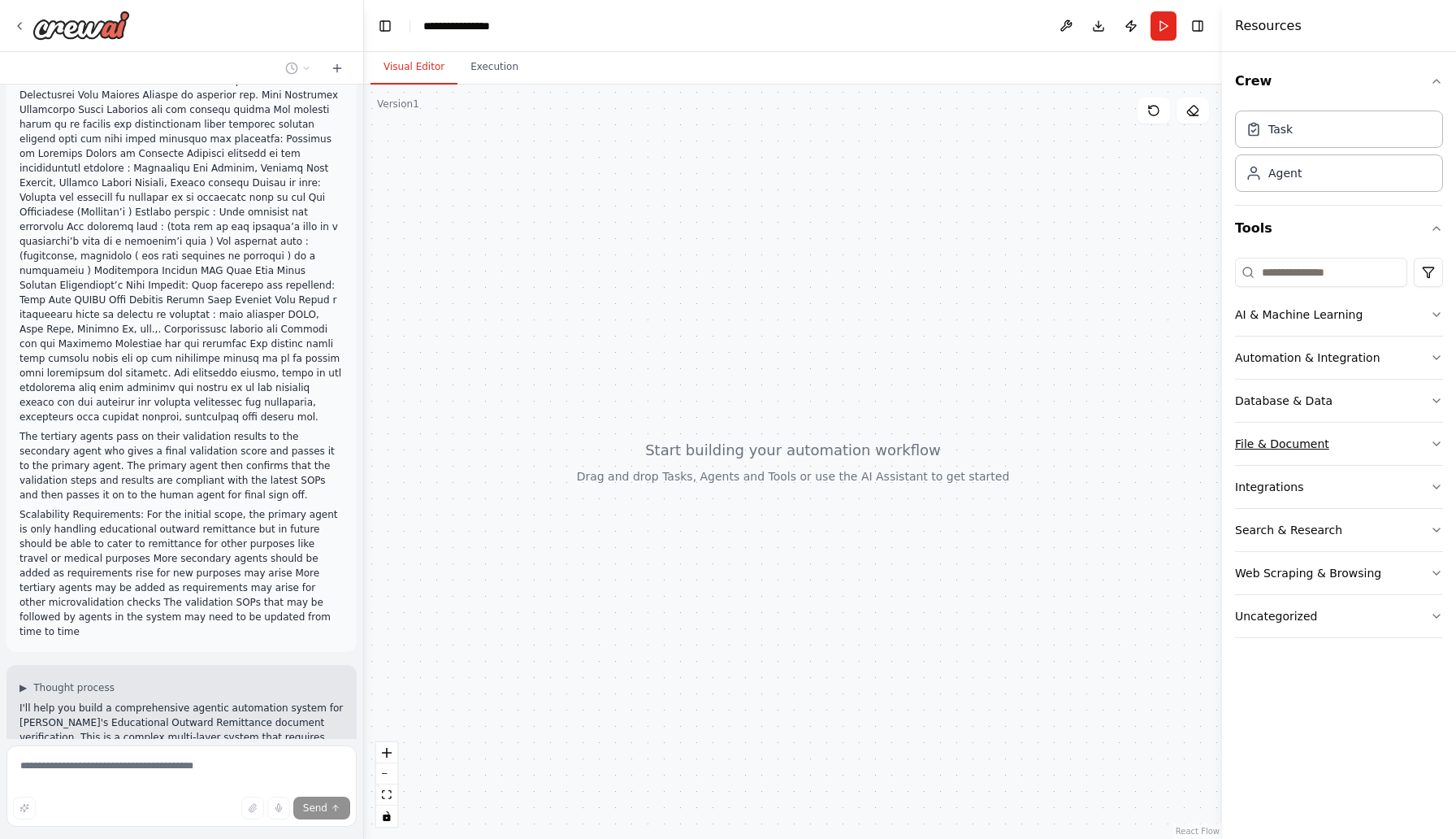
click at [1428, 432] on button "File & Document" at bounding box center [1338, 444] width 208 height 42
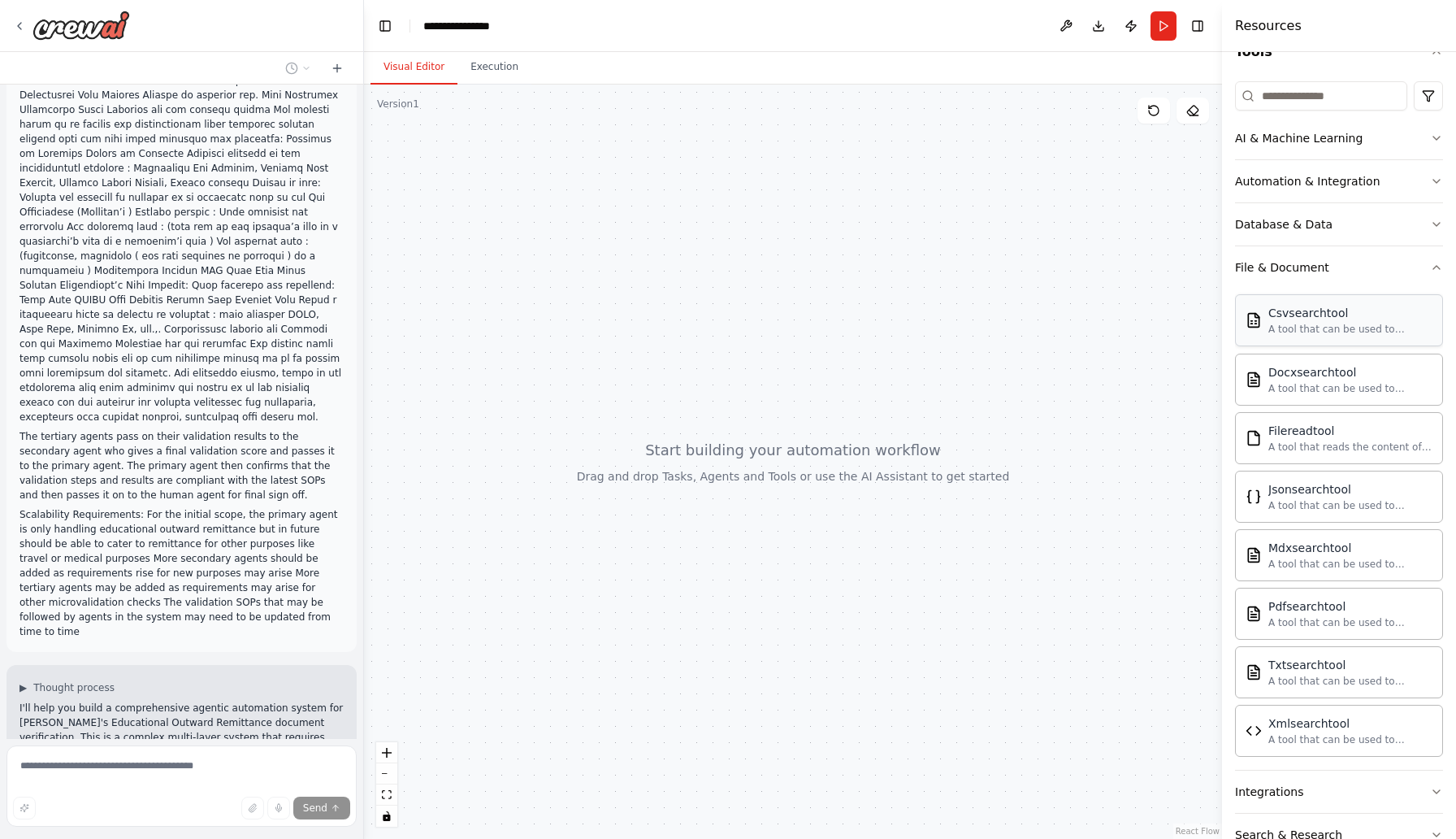
scroll to position [306, 0]
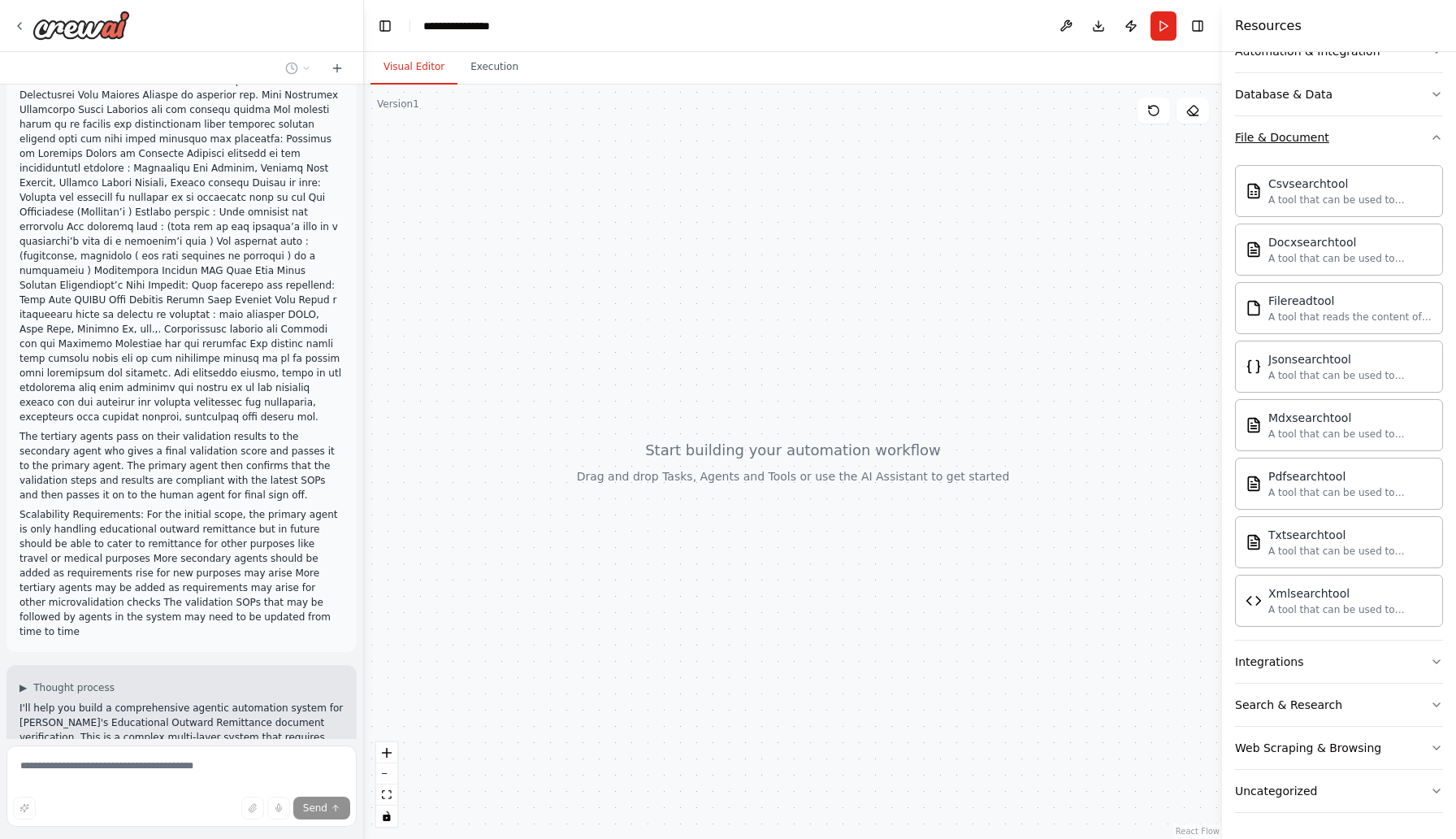
click at [1436, 139] on icon "button" at bounding box center [1435, 136] width 13 height 13
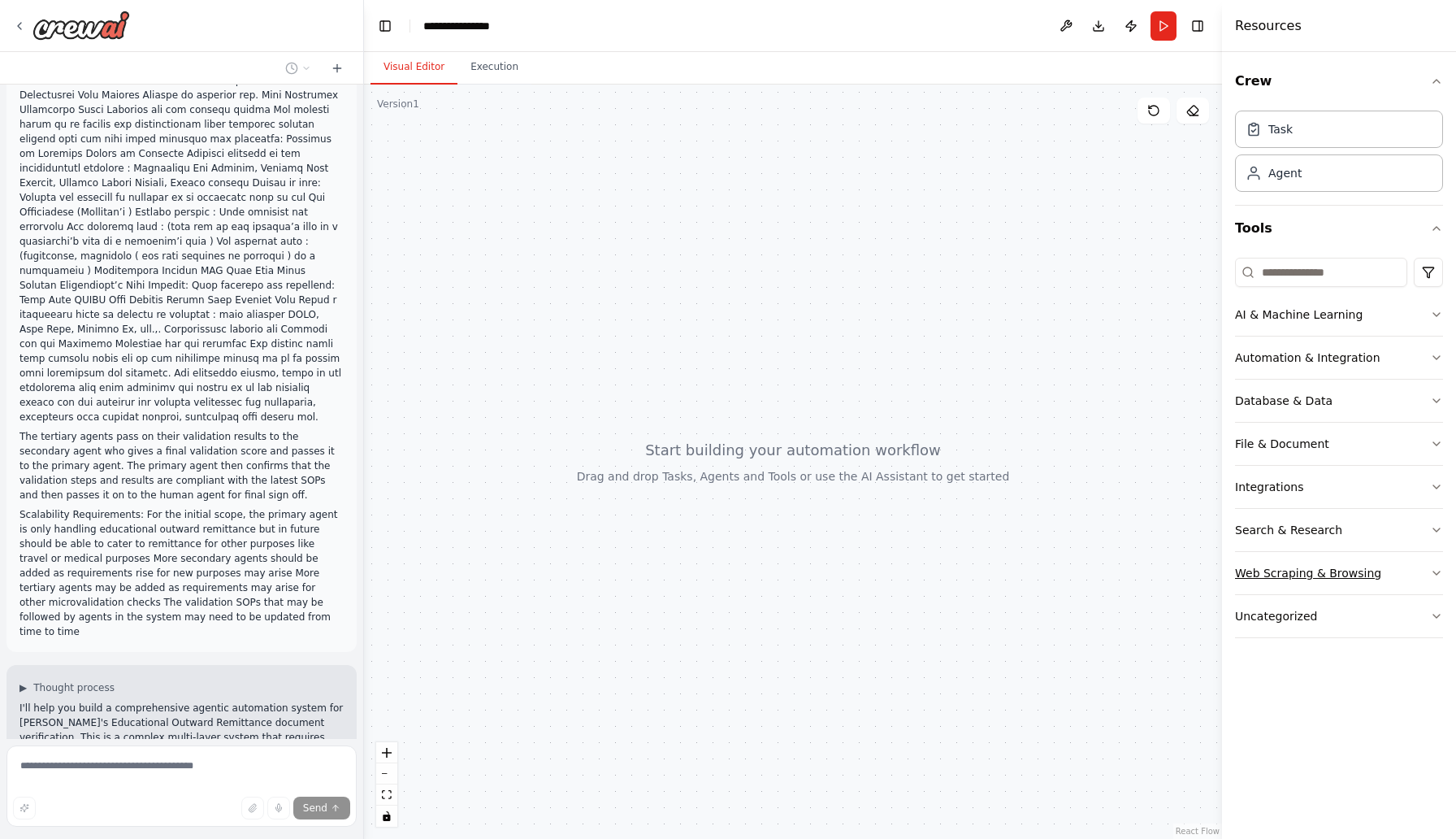
click at [1427, 572] on button "Web Scraping & Browsing" at bounding box center [1338, 572] width 208 height 42
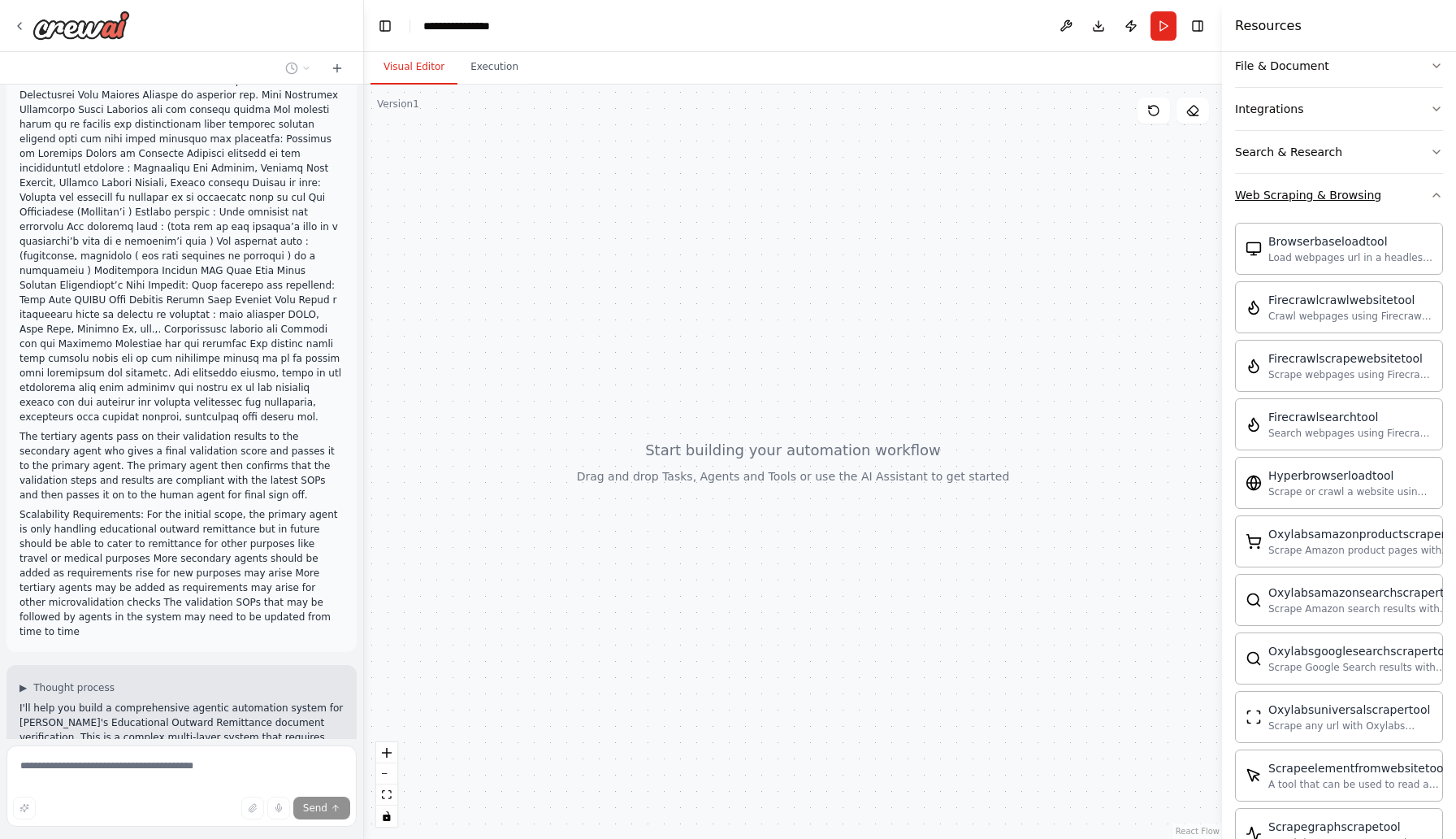
scroll to position [398, 0]
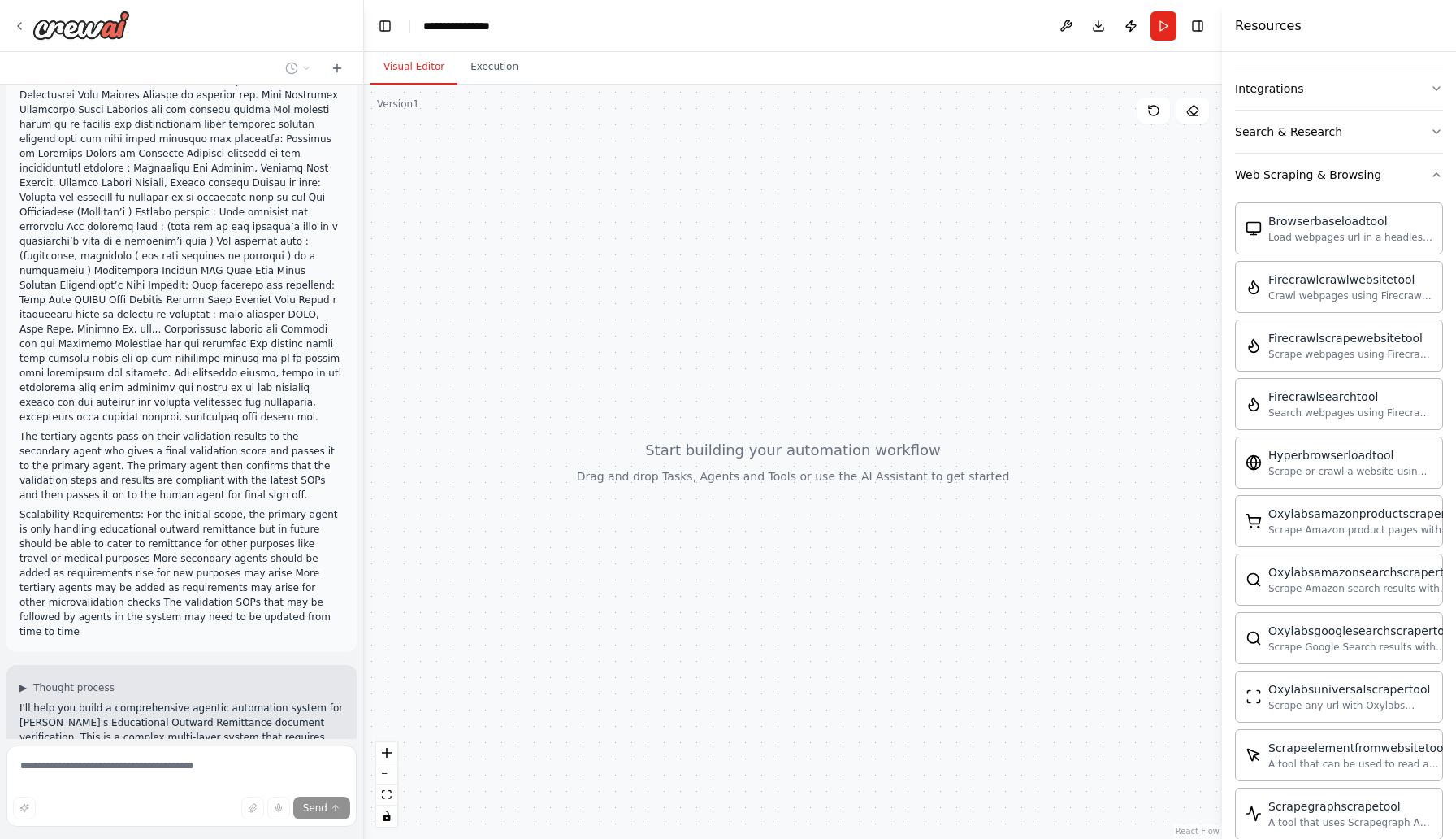
click at [1427, 178] on button "Web Scraping & Browsing" at bounding box center [1338, 174] width 208 height 42
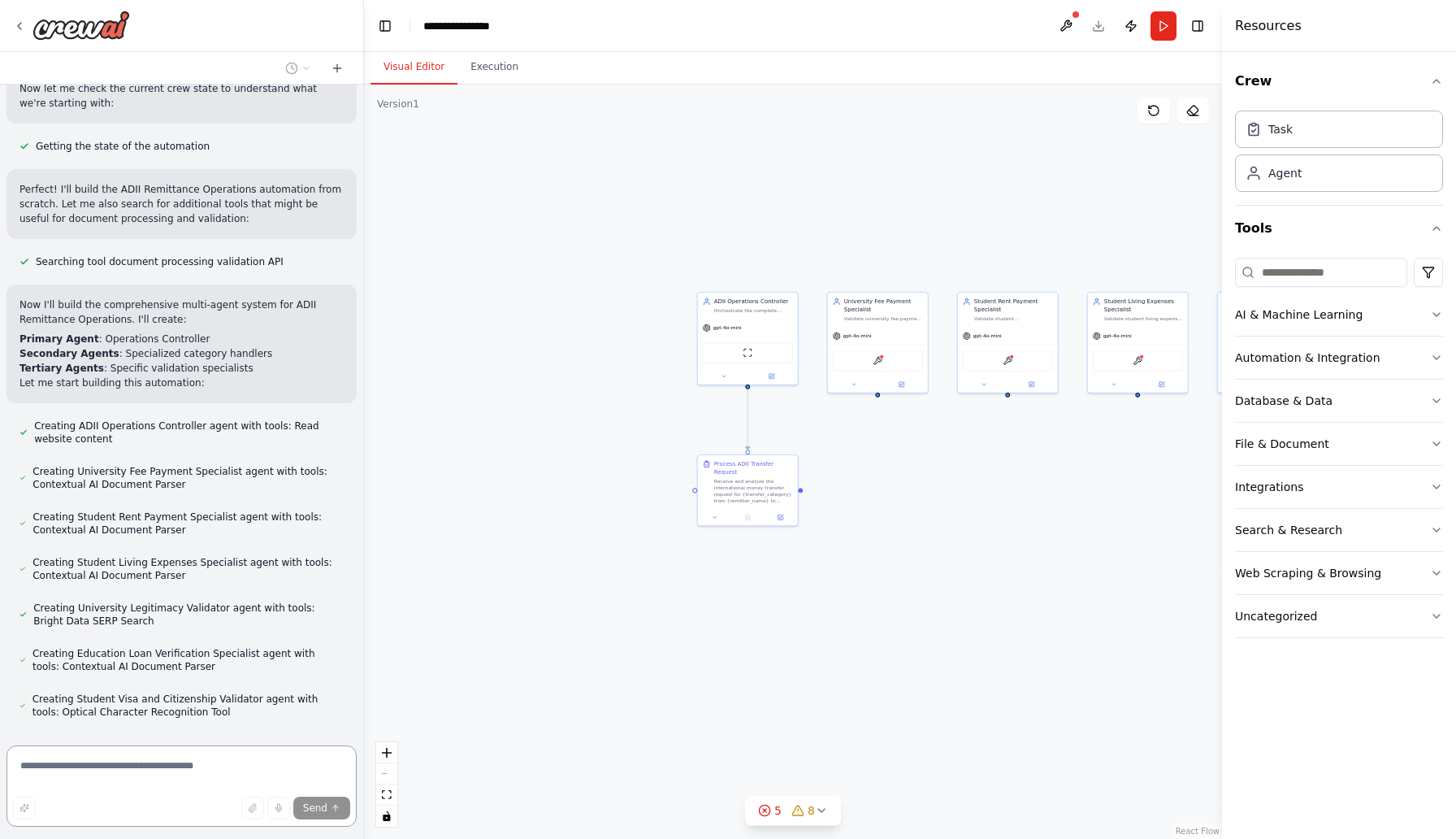
scroll to position [2191, 0]
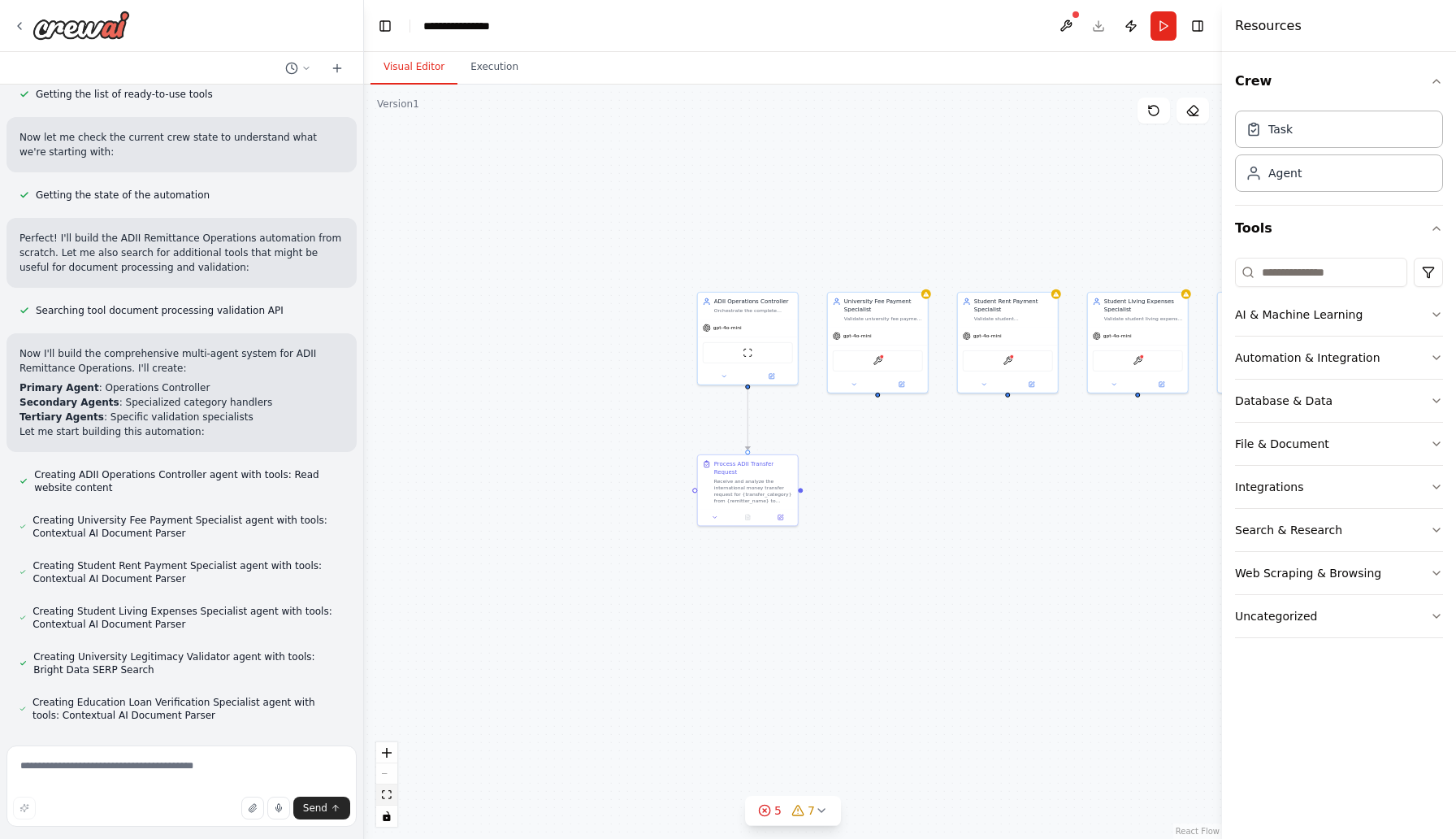
click at [385, 792] on icon "fit view" at bounding box center [386, 794] width 10 height 9
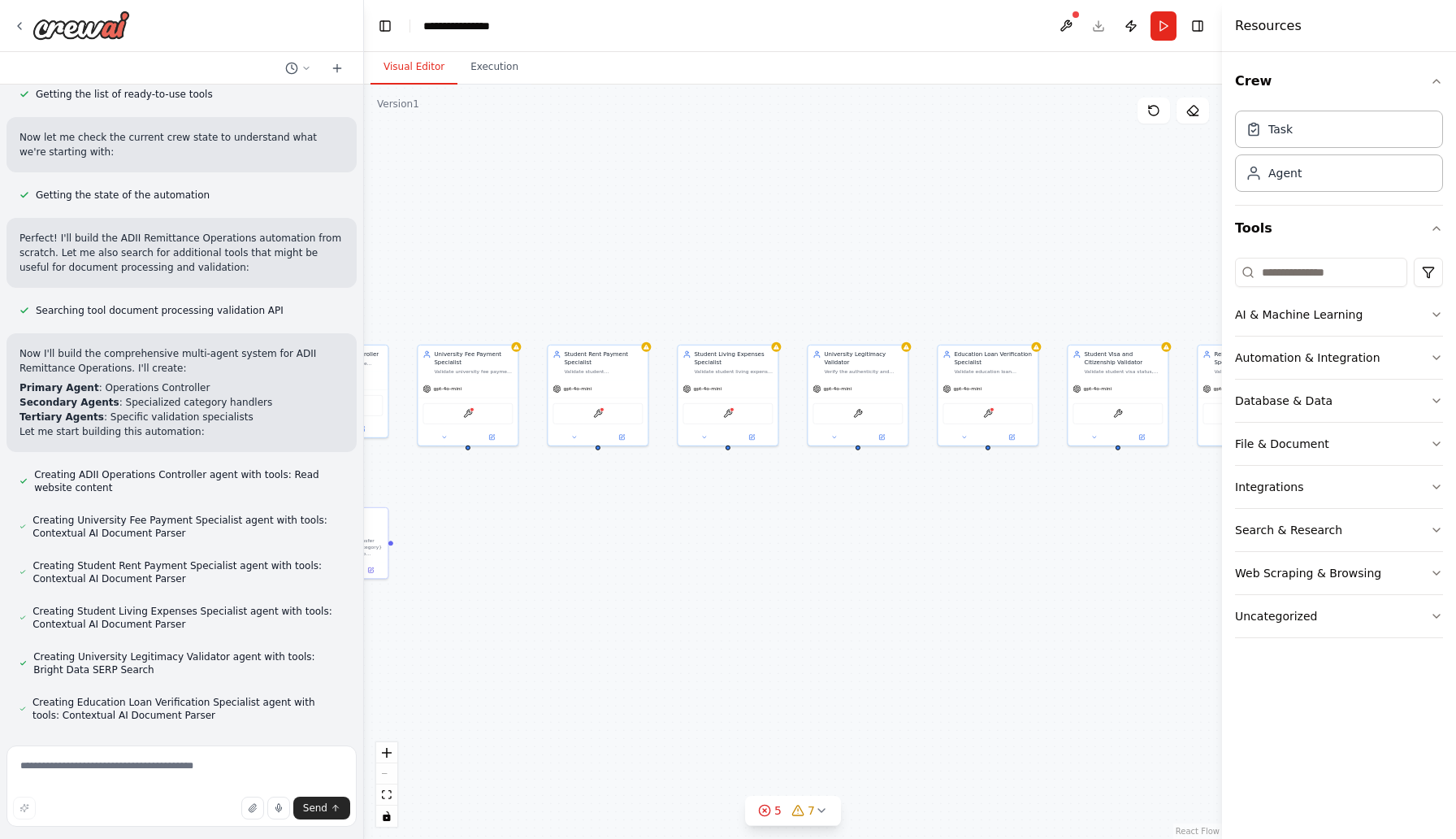
scroll to position [2223, 0]
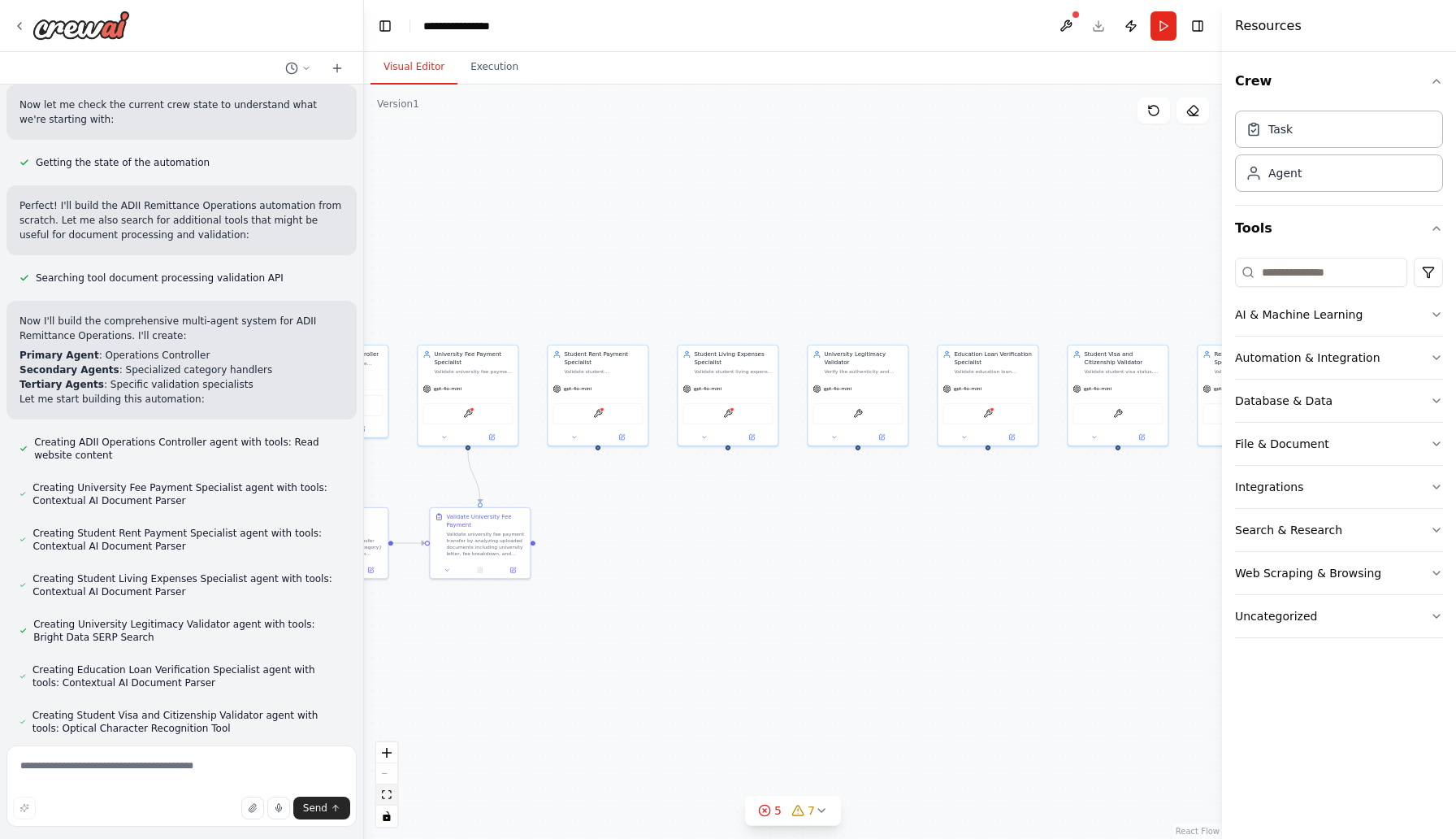
click at [384, 800] on button "fit view" at bounding box center [386, 794] width 21 height 21
click at [386, 791] on icon "fit view" at bounding box center [386, 794] width 10 height 9
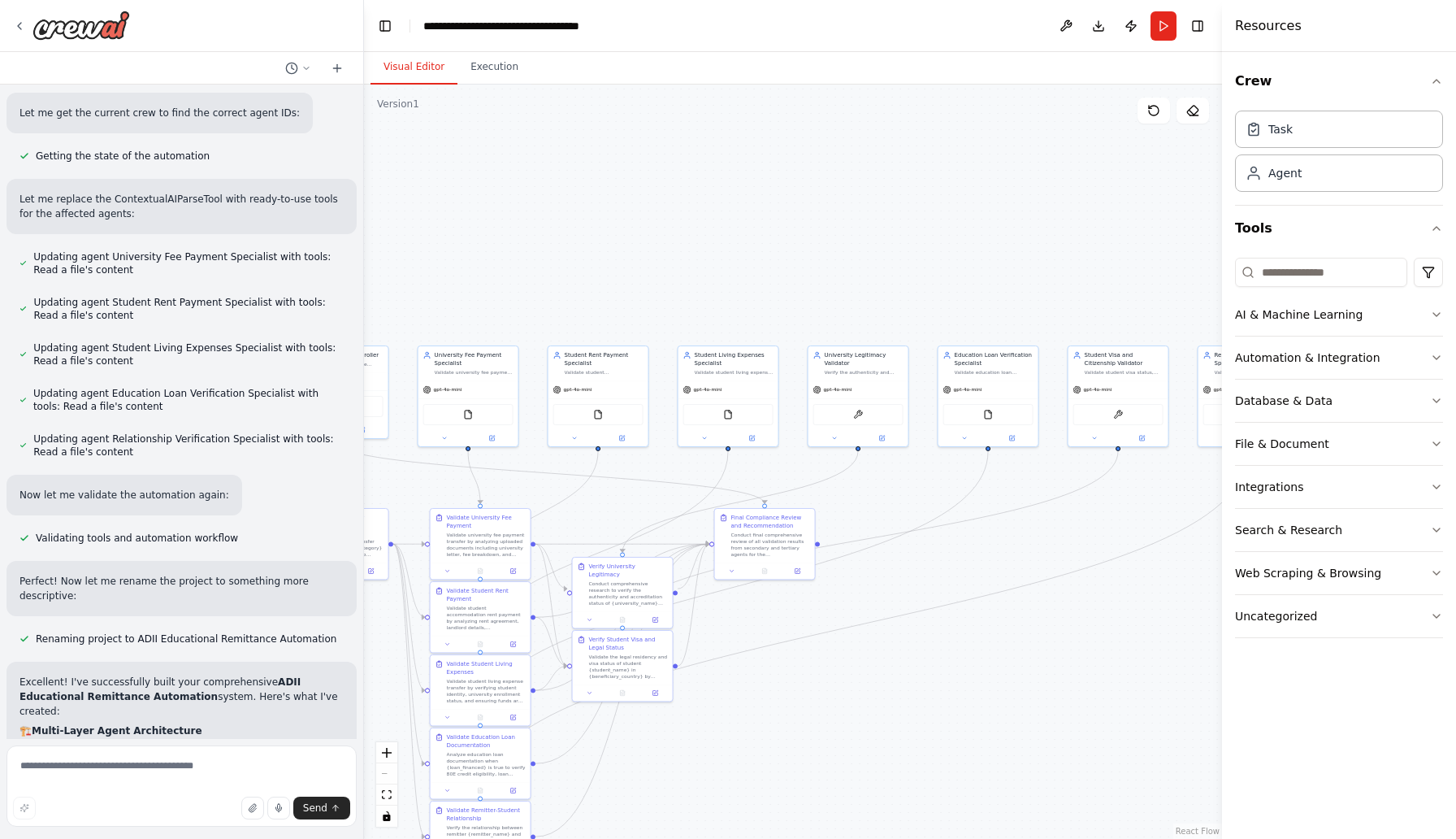
scroll to position [4291, 0]
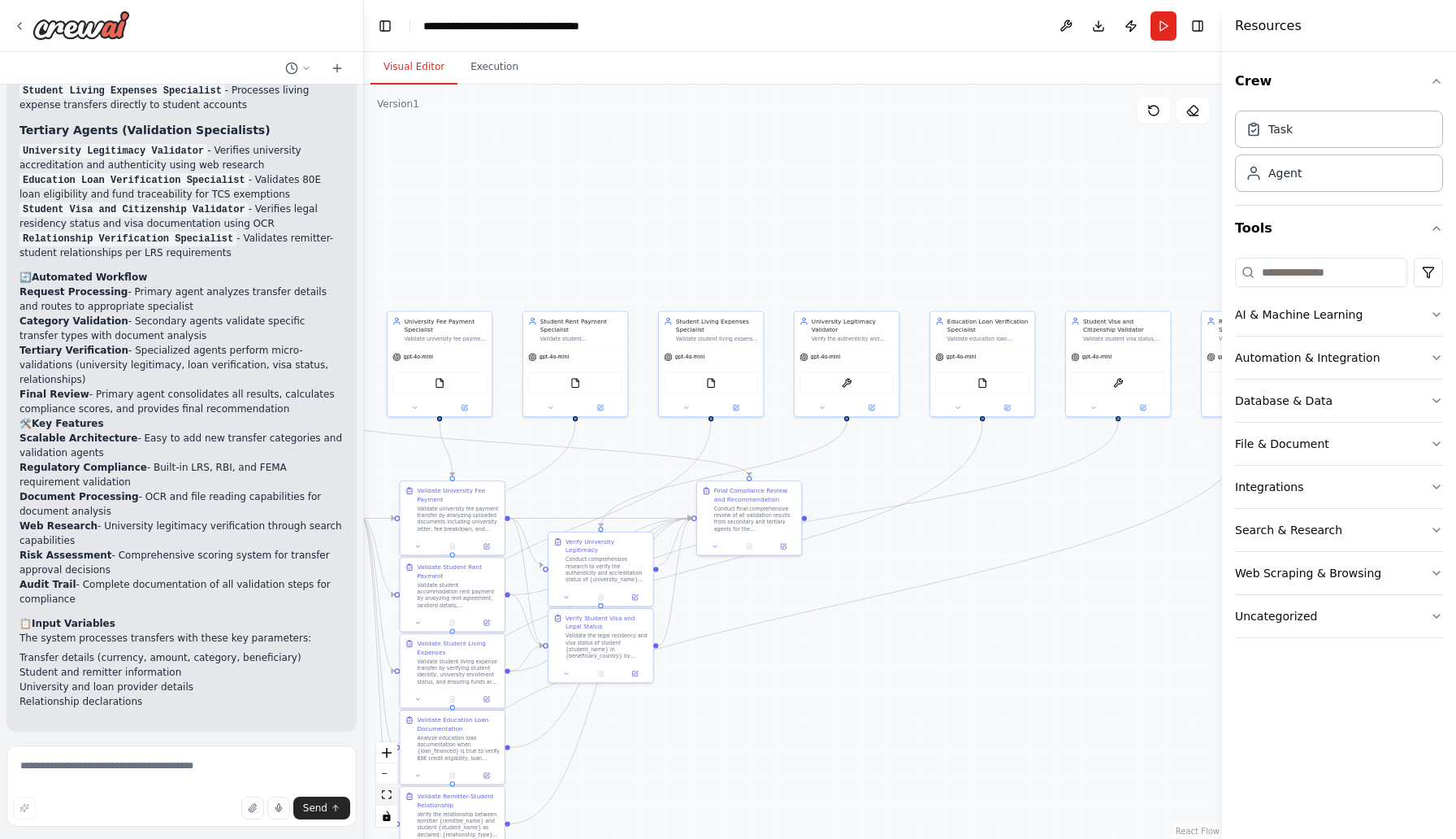
click at [380, 787] on button "fit view" at bounding box center [386, 794] width 21 height 21
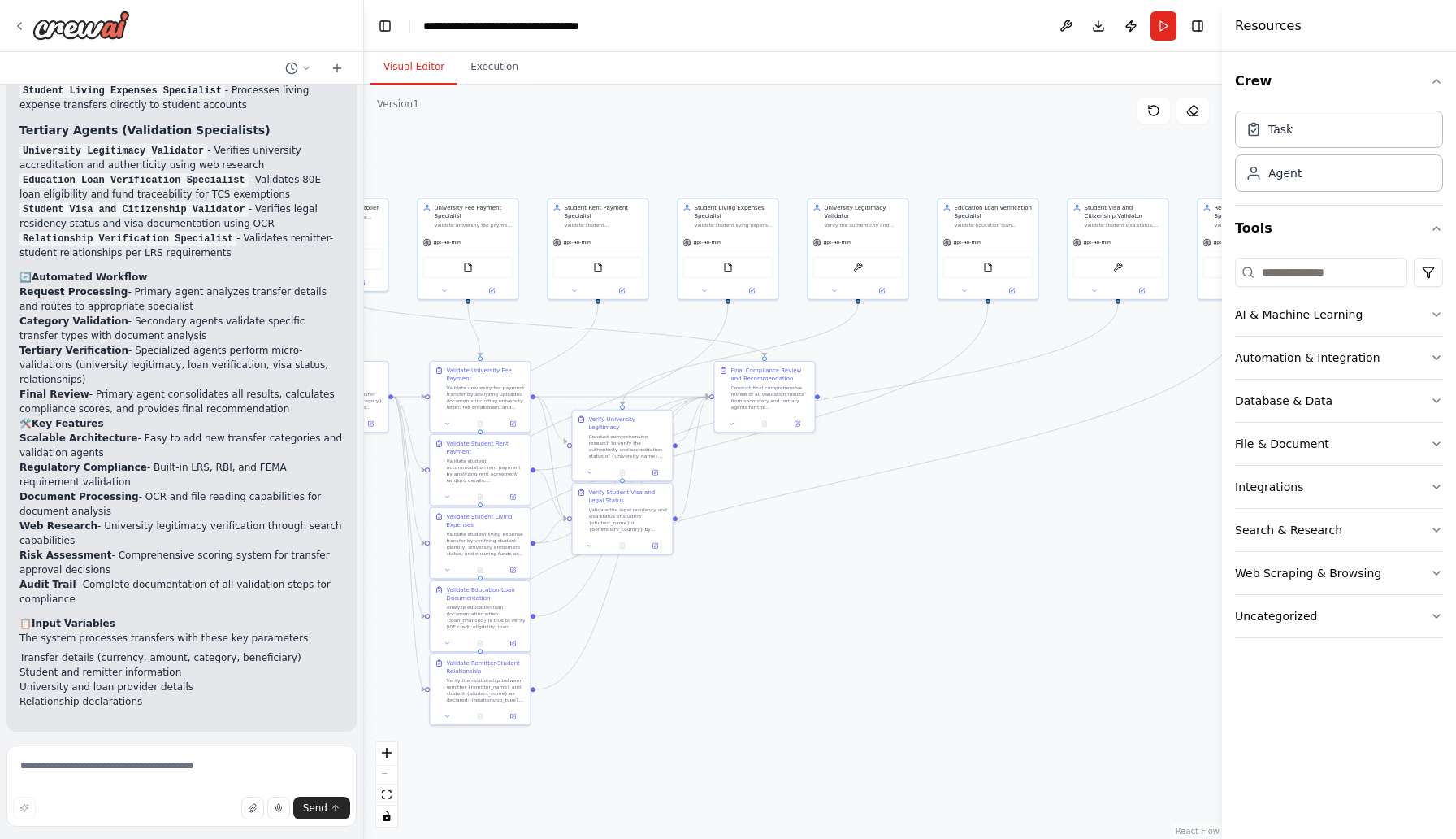
click at [395, 294] on div ".deletable-edge-delete-btn { width: 20px; height: 20px; border: 0px solid #ffff…" at bounding box center [792, 461] width 857 height 754
click at [383, 795] on icon "fit view" at bounding box center [386, 794] width 10 height 9
